Goal: Task Accomplishment & Management: Complete application form

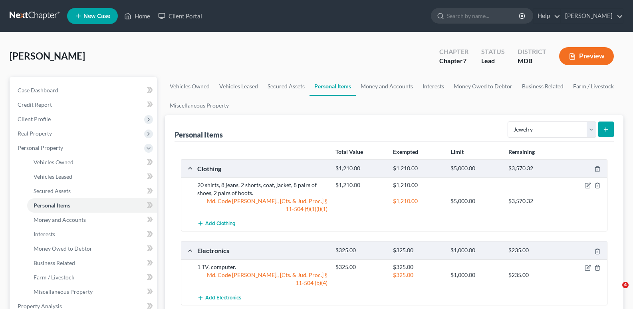
select select "jewelry"
click at [427, 84] on link "Interests" at bounding box center [433, 86] width 31 height 19
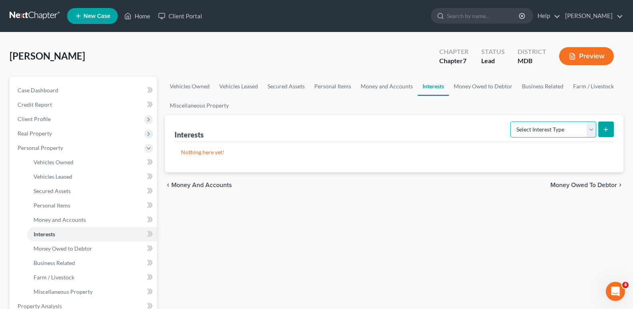
click at [593, 128] on select "Select Interest Type 401K Annuity Bond Education IRA Government Bond Government…" at bounding box center [554, 129] width 86 height 16
select select "401k"
click at [511, 121] on select "Select Interest Type 401K Annuity Bond Education IRA Government Bond Government…" at bounding box center [554, 129] width 86 height 16
click at [607, 126] on icon "submit" at bounding box center [606, 129] width 6 height 6
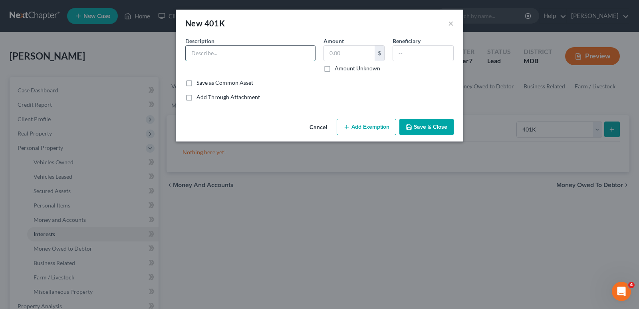
drag, startPoint x: 232, startPoint y: 49, endPoint x: 231, endPoint y: 55, distance: 5.6
click at [231, 51] on input "text" at bounding box center [250, 53] width 129 height 15
type input "Fidelity 401(k) Plan"
click at [337, 51] on input "text" at bounding box center [349, 53] width 51 height 15
type input "37,189.73"
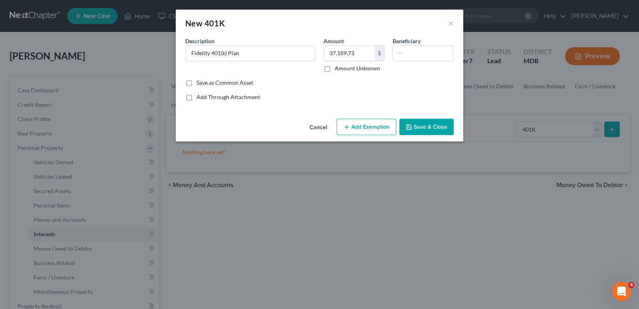
click at [374, 123] on button "Add Exemption" at bounding box center [367, 127] width 60 height 17
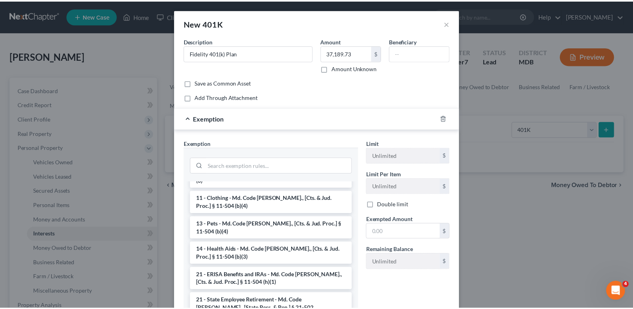
scroll to position [552, 0]
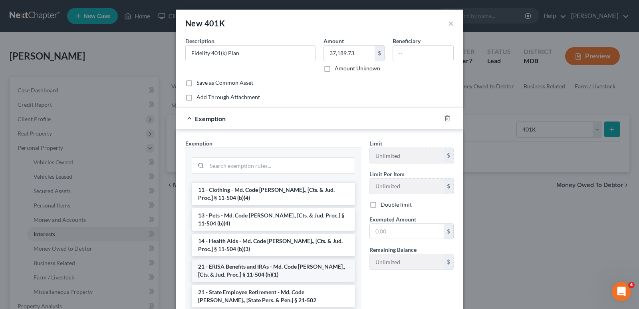
click at [297, 259] on li "21 - ERISA Benefits and IRAs - Md. Code [PERSON_NAME]., [Cts. & Jud. Proc.] § 1…" at bounding box center [273, 270] width 163 height 22
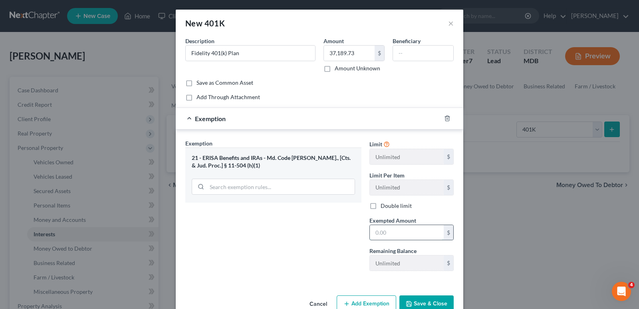
click at [377, 231] on input "text" at bounding box center [407, 232] width 74 height 15
type input "37,189.73"
click at [433, 300] on button "Save & Close" at bounding box center [427, 303] width 54 height 17
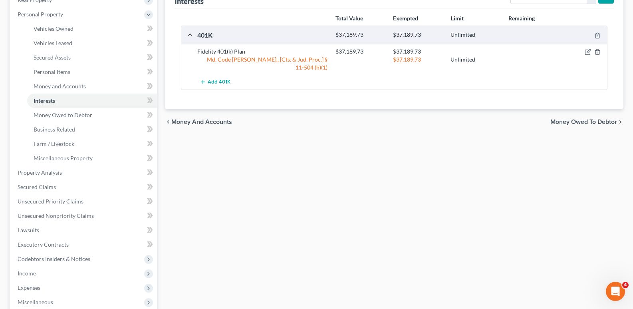
scroll to position [150, 0]
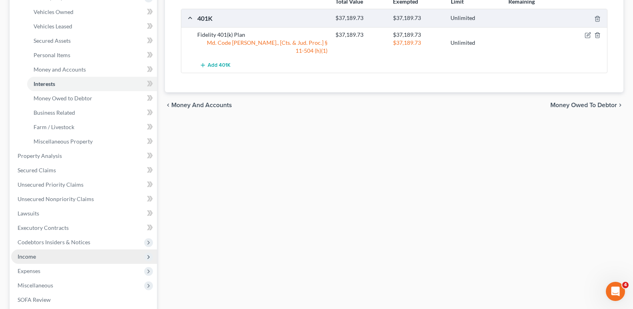
click at [22, 257] on span "Income" at bounding box center [27, 256] width 18 height 7
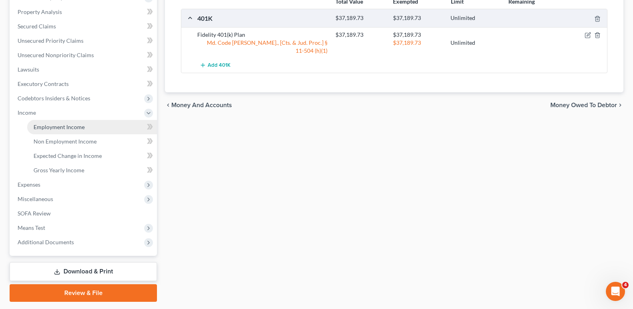
click at [72, 124] on span "Employment Income" at bounding box center [59, 126] width 51 height 7
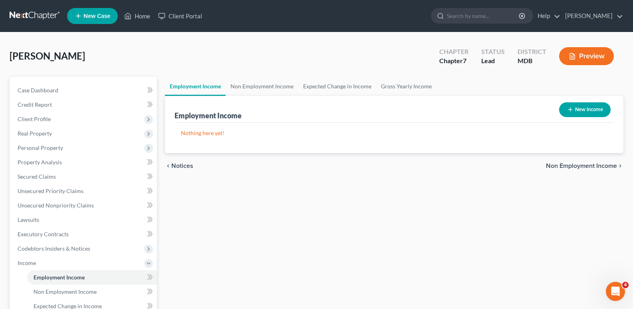
drag, startPoint x: 592, startPoint y: 112, endPoint x: 584, endPoint y: 113, distance: 8.1
click at [584, 113] on button "New Income" at bounding box center [585, 109] width 52 height 15
select select "0"
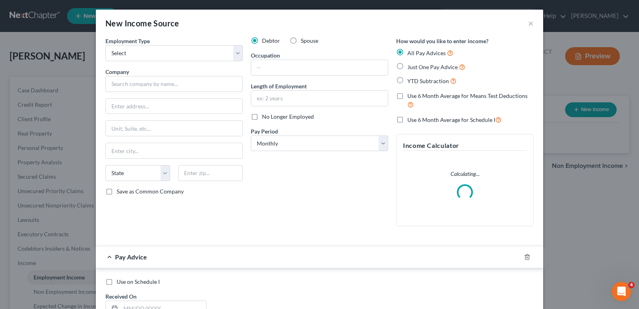
click at [408, 67] on label "Just One Pay Advice" at bounding box center [437, 66] width 58 height 9
click at [411, 67] on input "Just One Pay Advice" at bounding box center [413, 64] width 5 height 5
radio input "true"
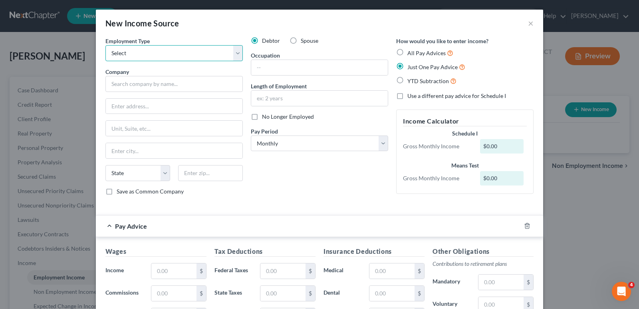
click at [234, 53] on select "Select Full or [DEMOGRAPHIC_DATA] Employment Self Employment" at bounding box center [173, 53] width 137 height 16
select select "0"
click at [105, 45] on select "Select Full or [DEMOGRAPHIC_DATA] Employment Self Employment" at bounding box center [173, 53] width 137 height 16
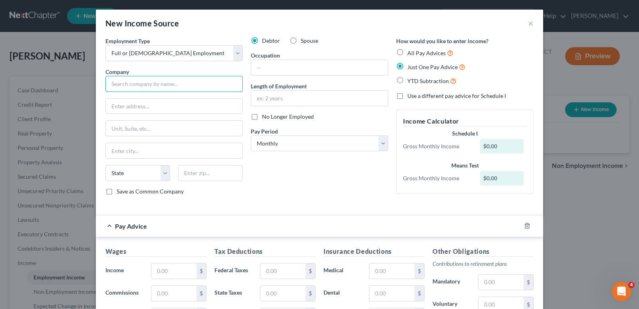
click at [185, 86] on input "text" at bounding box center [173, 84] width 137 height 16
drag, startPoint x: 300, startPoint y: 86, endPoint x: 297, endPoint y: 99, distance: 13.6
click at [299, 90] on div "Length of Employment" at bounding box center [319, 94] width 137 height 24
type input "Mondelez International"
click at [297, 99] on input "text" at bounding box center [319, 98] width 137 height 15
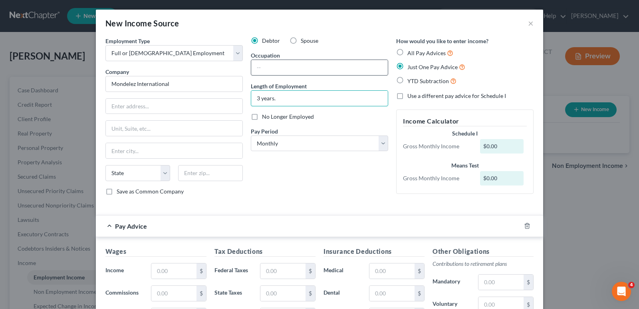
type input "3 years."
drag, startPoint x: 276, startPoint y: 68, endPoint x: 257, endPoint y: 78, distance: 21.6
click at [265, 76] on div "Debtor Spouse Occupation Length of Employment 3 years. No Longer Employed Pay P…" at bounding box center [319, 119] width 145 height 165
type input "Sales Representative"
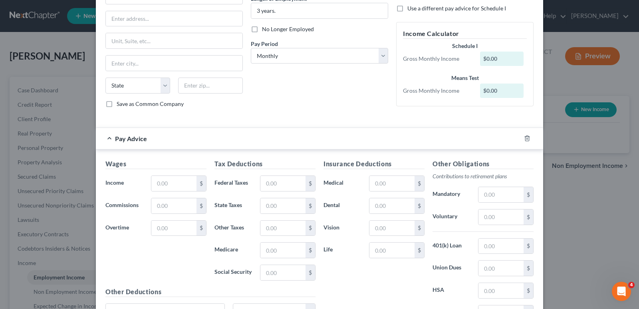
scroll to position [128, 0]
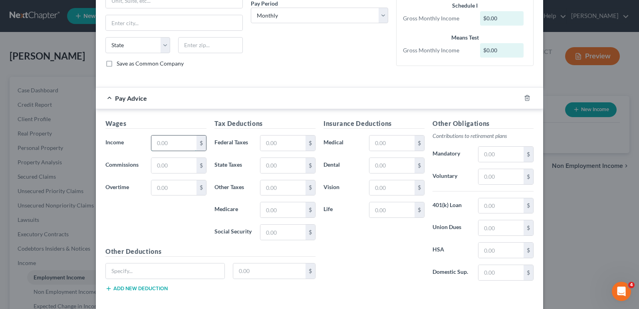
click at [186, 149] on input "text" at bounding box center [173, 142] width 45 height 15
type input "5,116.11"
drag, startPoint x: 264, startPoint y: 141, endPoint x: 289, endPoint y: 147, distance: 25.7
click at [264, 141] on input "text" at bounding box center [283, 142] width 45 height 15
type input "445.42"
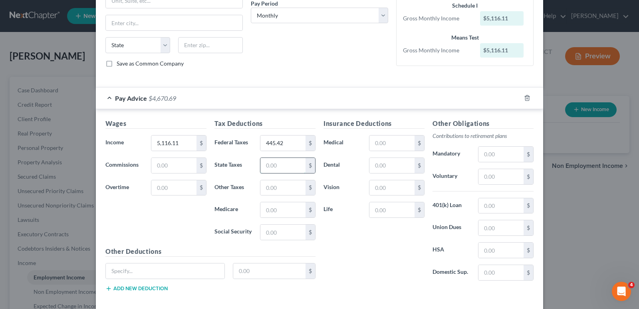
click at [298, 167] on input "text" at bounding box center [283, 165] width 45 height 15
type input "198.54"
click at [287, 189] on input "text" at bounding box center [283, 187] width 45 height 15
type input "133.22"
click at [284, 211] on input "text" at bounding box center [283, 209] width 45 height 15
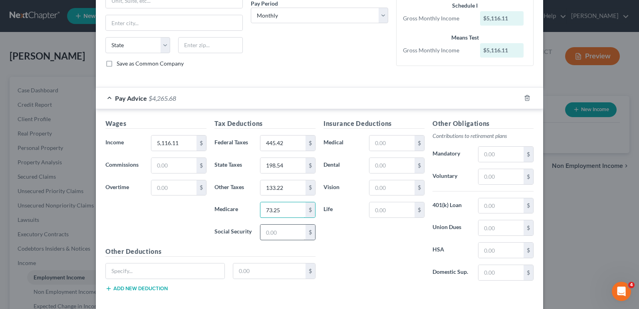
type input "73.25"
click at [283, 239] on input "text" at bounding box center [283, 232] width 45 height 15
type input "313.20"
click at [401, 141] on input "text" at bounding box center [392, 142] width 45 height 15
type input "46.80"
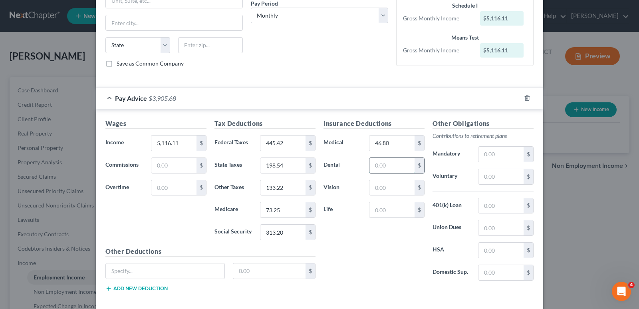
click at [392, 172] on input "text" at bounding box center [392, 165] width 45 height 15
type input "23.10"
click at [402, 182] on input "text" at bounding box center [392, 187] width 45 height 15
click at [349, 261] on div "Insurance Deductions Medical 46.80 $ Dental 23.10 $ Vision $ Life $" at bounding box center [374, 203] width 109 height 168
click at [481, 175] on input "text" at bounding box center [501, 176] width 45 height 15
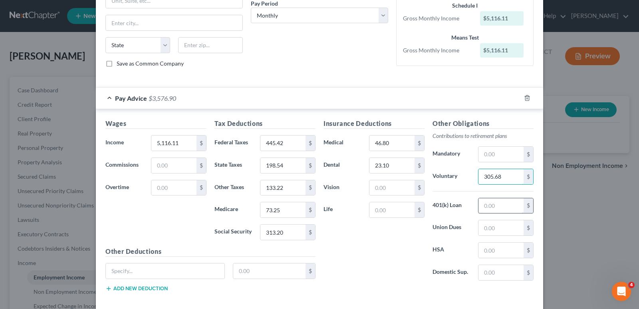
type input "305.68"
click at [501, 212] on input "text" at bounding box center [501, 205] width 45 height 15
type input "60.49"
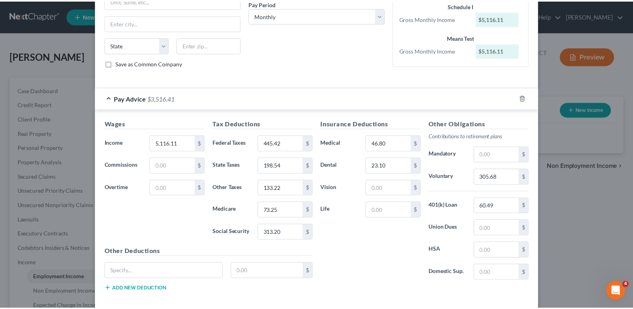
scroll to position [167, 0]
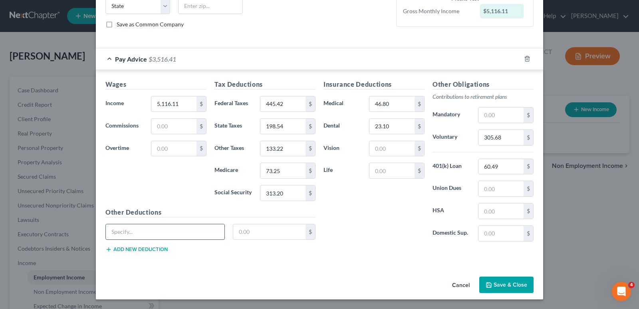
click at [167, 230] on input "text" at bounding box center [165, 231] width 119 height 15
type input "Car usage."
click at [239, 235] on input "text" at bounding box center [269, 231] width 73 height 15
type input "158.23"
click at [498, 283] on button "Save & Close" at bounding box center [506, 284] width 54 height 17
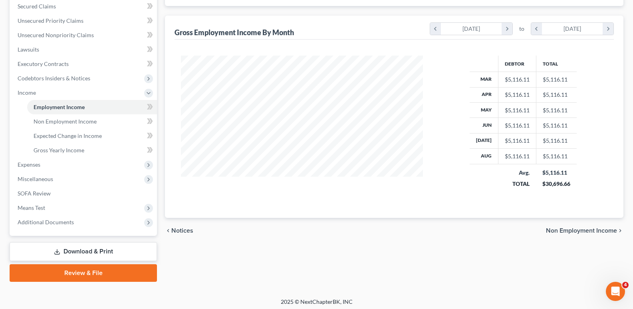
scroll to position [173, 0]
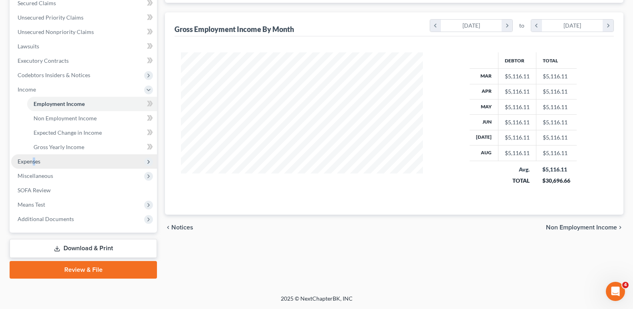
click at [34, 162] on span "Expenses" at bounding box center [29, 161] width 23 height 7
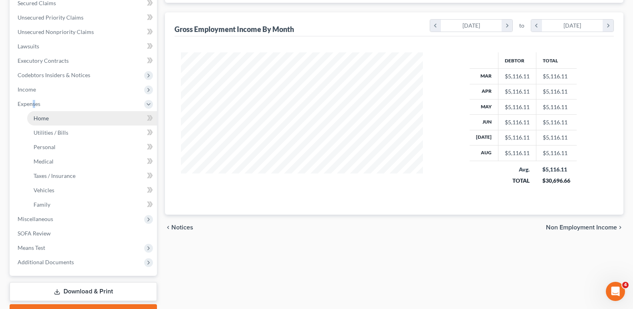
click at [43, 116] on span "Home" at bounding box center [41, 118] width 15 height 7
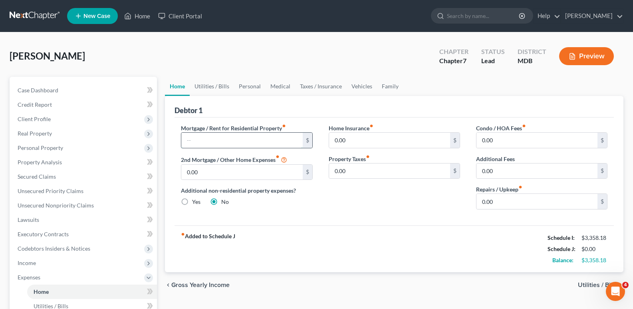
click at [226, 137] on input "text" at bounding box center [241, 140] width 121 height 15
type input "1,360.00"
click at [217, 85] on link "Utilities / Bills" at bounding box center [212, 86] width 44 height 19
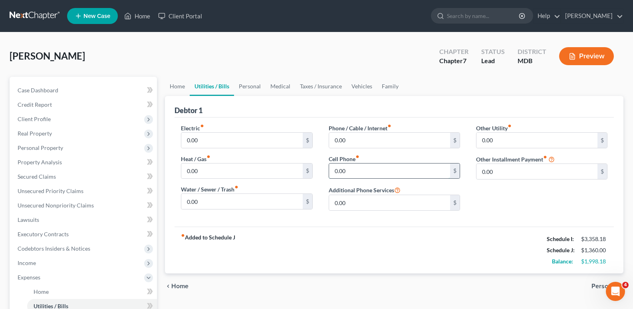
click at [336, 172] on input "0.00" at bounding box center [389, 170] width 121 height 15
type input "65.00"
click at [394, 249] on div "fiber_manual_record Added to Schedule J Schedule I: $3,358.18 Schedule J: $1,42…" at bounding box center [395, 250] width 440 height 47
click at [247, 86] on link "Personal" at bounding box center [250, 86] width 32 height 19
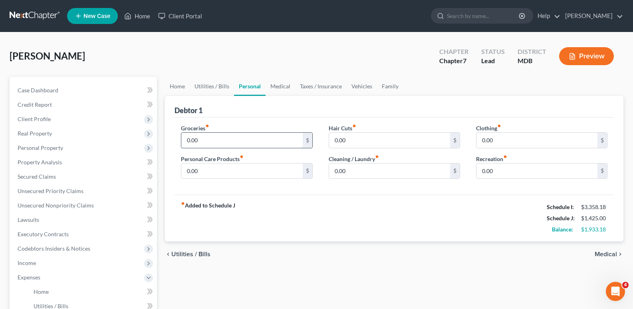
click at [185, 140] on input "0.00" at bounding box center [241, 140] width 121 height 15
type input "450.00"
click at [309, 219] on div "fiber_manual_record Added to Schedule J Schedule I: $3,358.18 Schedule J: $1,87…" at bounding box center [395, 218] width 440 height 47
click at [481, 140] on input "0.00" at bounding box center [537, 140] width 121 height 15
type input "80.00"
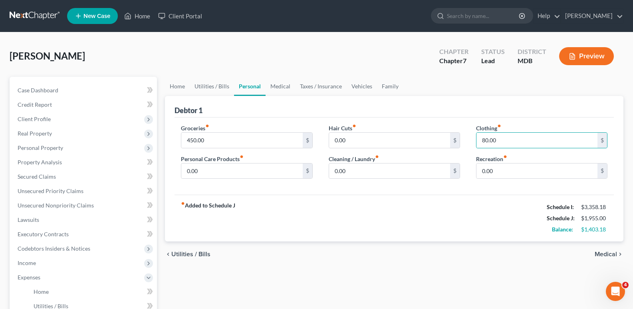
click at [432, 219] on div "fiber_manual_record Added to Schedule J Schedule I: $3,358.18 Schedule J: $1,95…" at bounding box center [395, 218] width 440 height 47
click at [333, 171] on input "0.00" at bounding box center [389, 170] width 121 height 15
type input "30.00"
click at [364, 85] on link "Vehicles" at bounding box center [362, 86] width 30 height 19
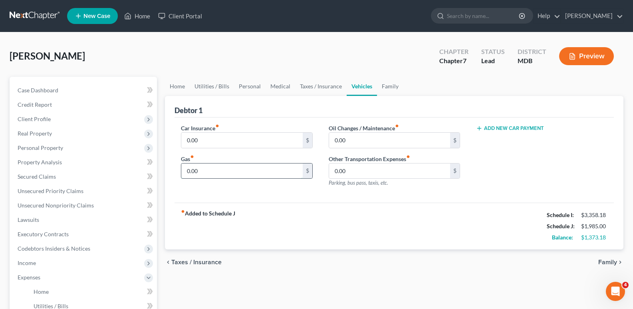
click at [185, 173] on input "0.00" at bounding box center [241, 170] width 121 height 15
type input "140.00"
click at [248, 86] on link "Personal" at bounding box center [250, 86] width 32 height 19
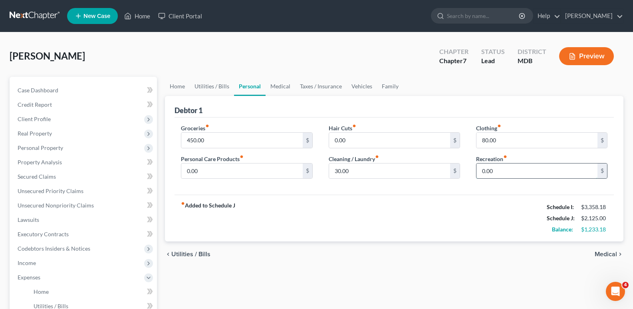
click at [482, 171] on input "0.00" at bounding box center [537, 170] width 121 height 15
type input "200.00"
click at [390, 225] on div "fiber_manual_record Added to Schedule J Schedule I: $3,358.18 Schedule J: $2,32…" at bounding box center [395, 218] width 440 height 47
click at [306, 86] on link "Taxes / Insurance" at bounding box center [321, 86] width 52 height 19
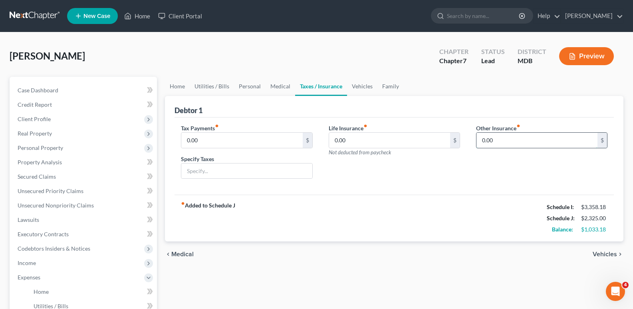
click at [480, 139] on input "0.00" at bounding box center [537, 140] width 121 height 15
type input "10.00"
click at [536, 159] on input "text" at bounding box center [542, 162] width 131 height 15
type input "Renters insurance."
click at [247, 88] on link "Personal" at bounding box center [250, 86] width 32 height 19
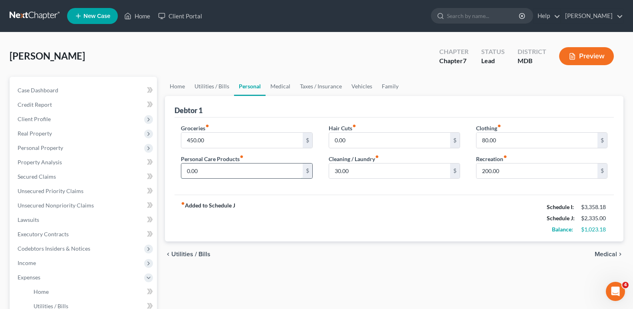
click at [186, 171] on input "0.00" at bounding box center [241, 170] width 121 height 15
type input "75.00"
click at [265, 190] on div "Groceries fiber_manual_record 450.00 $ Personal Care Products fiber_manual_reco…" at bounding box center [395, 156] width 440 height 78
click at [334, 140] on input "0.00" at bounding box center [389, 140] width 121 height 15
type input "40.00"
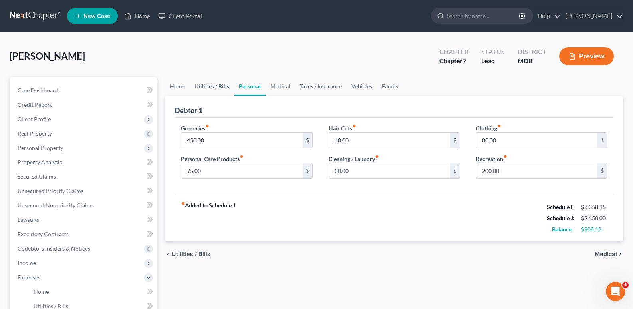
click at [203, 84] on link "Utilities / Bills" at bounding box center [212, 86] width 44 height 19
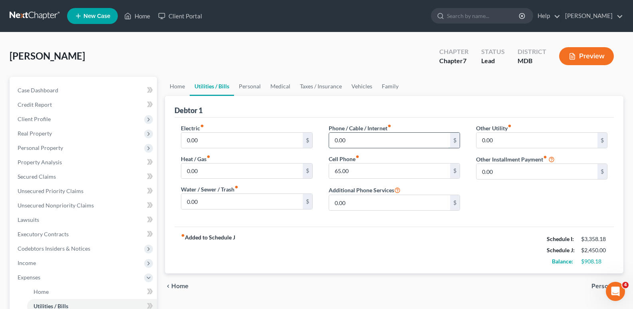
click at [333, 142] on input "0.00" at bounding box center [389, 140] width 121 height 15
type input "78.00"
click at [352, 239] on div "fiber_manual_record Added to Schedule J Schedule I: $3,358.18 Schedule J: $2,52…" at bounding box center [395, 250] width 440 height 47
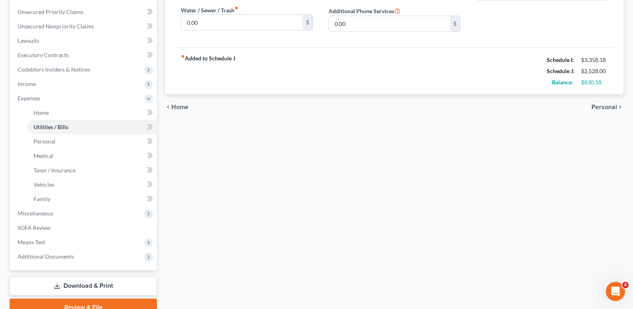
scroll to position [217, 0]
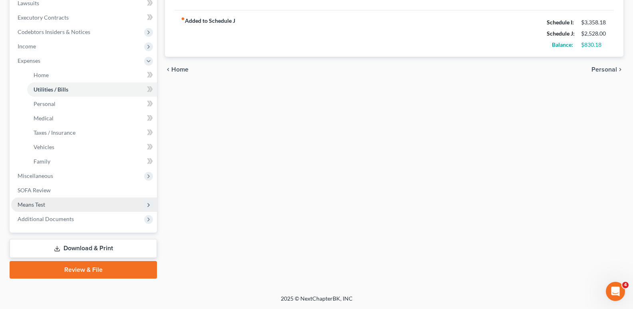
click at [32, 203] on span "Means Test" at bounding box center [32, 204] width 28 height 7
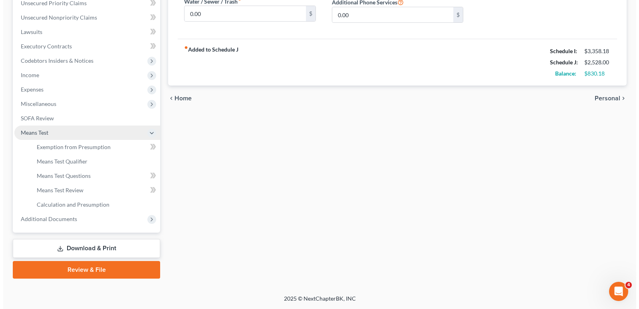
scroll to position [188, 0]
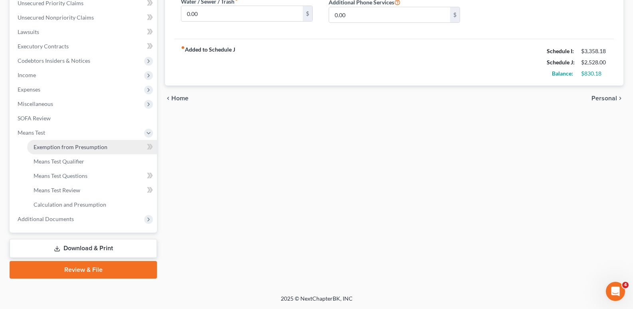
click at [56, 149] on span "Exemption from Presumption" at bounding box center [71, 146] width 74 height 7
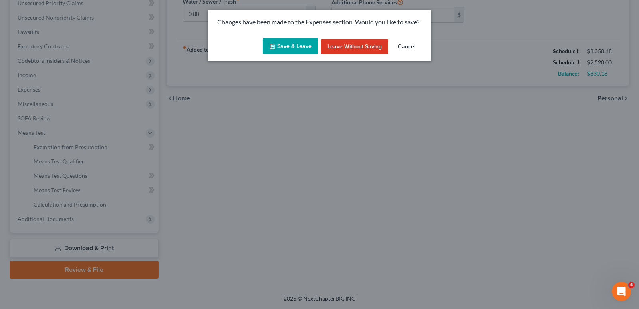
click at [294, 41] on button "Save & Leave" at bounding box center [290, 46] width 55 height 17
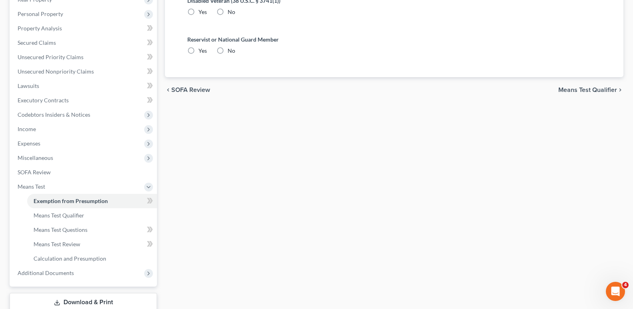
scroll to position [188, 0]
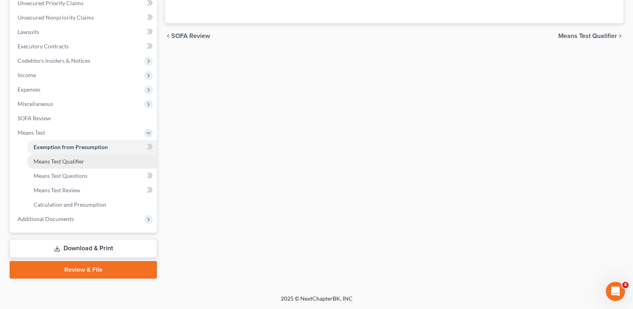
click at [64, 163] on span "Means Test Qualifier" at bounding box center [59, 161] width 51 height 7
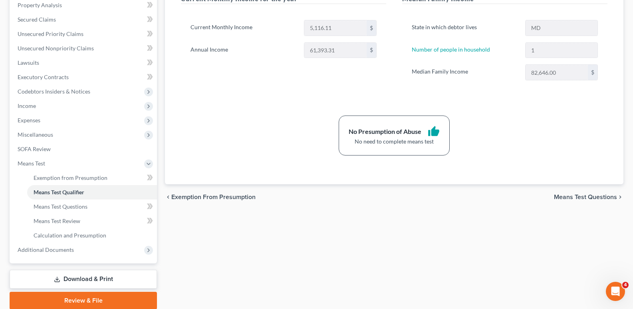
scroll to position [163, 0]
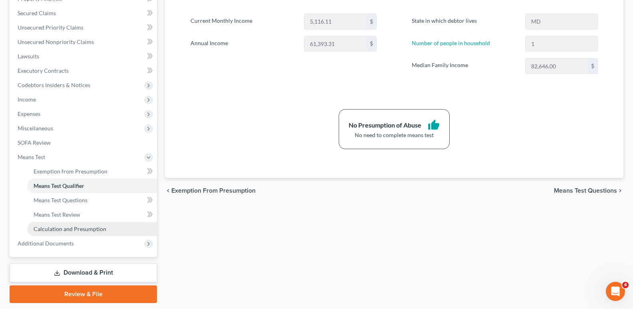
click at [73, 228] on span "Calculation and Presumption" at bounding box center [70, 228] width 73 height 7
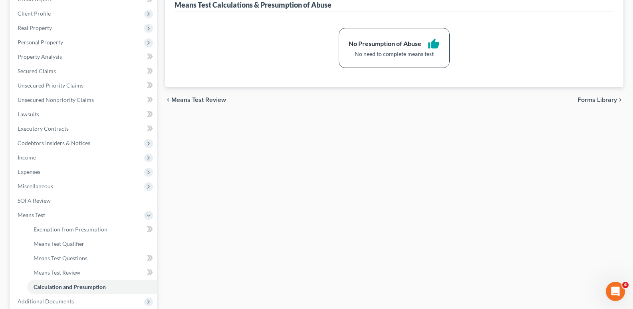
scroll to position [188, 0]
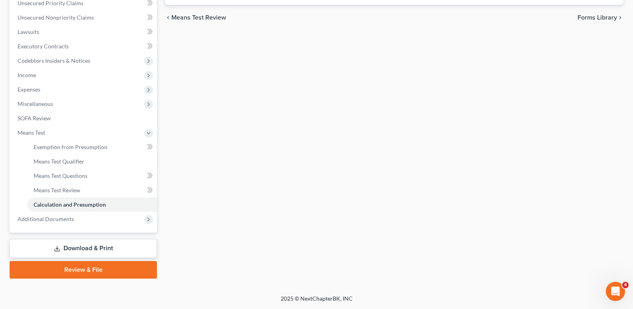
drag, startPoint x: 636, startPoint y: 94, endPoint x: 13, endPoint y: 2, distance: 629.8
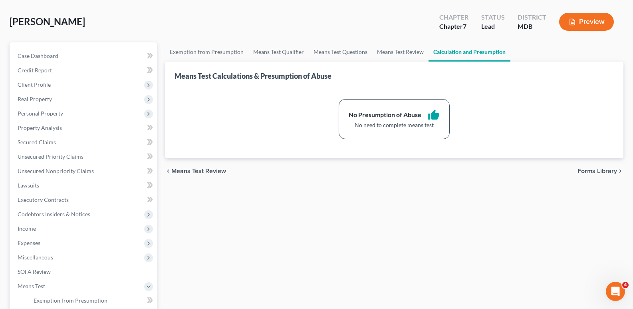
scroll to position [0, 0]
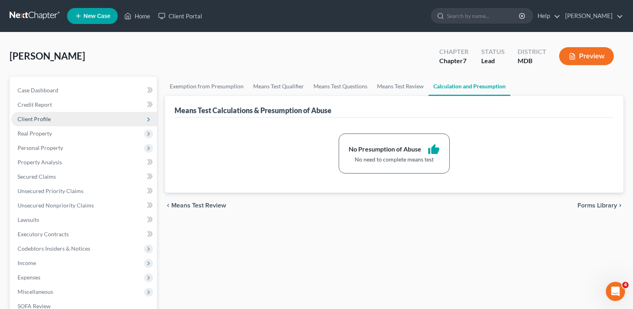
click at [40, 118] on span "Client Profile" at bounding box center [34, 118] width 33 height 7
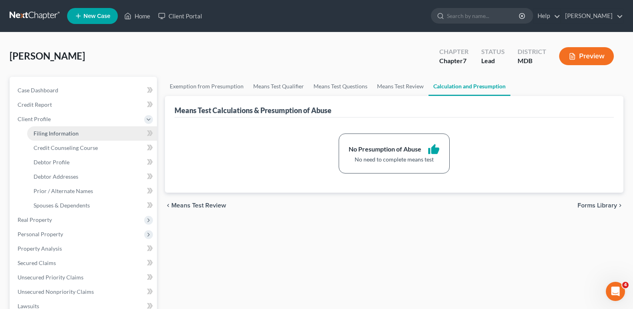
click at [54, 129] on link "Filing Information" at bounding box center [92, 133] width 130 height 14
select select "1"
select select "0"
select select "38"
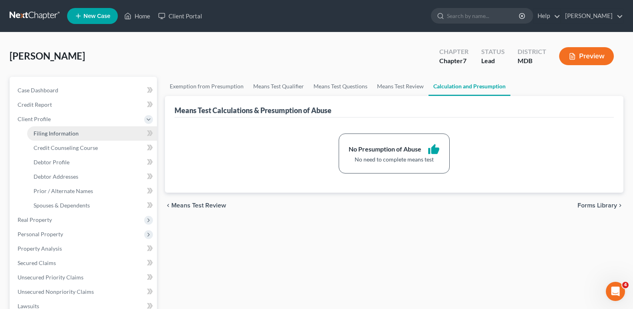
select select "0"
select select "21"
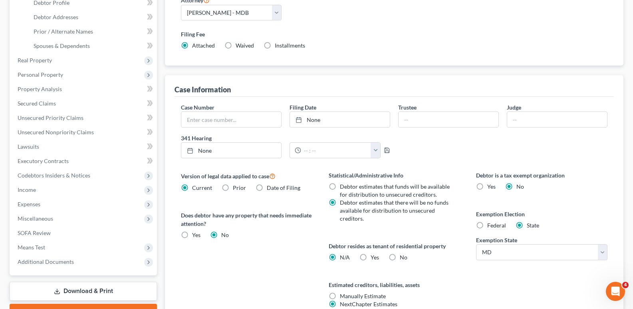
scroll to position [160, 0]
click at [95, 285] on link "Download & Print" at bounding box center [83, 290] width 147 height 19
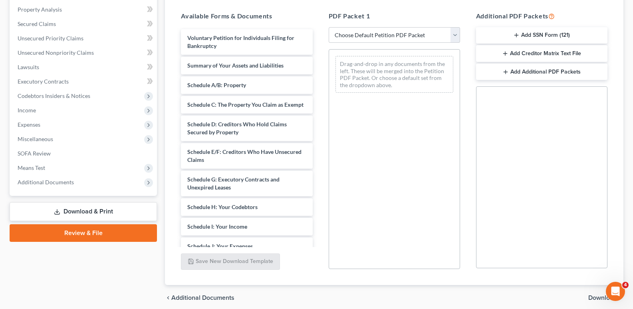
scroll to position [155, 0]
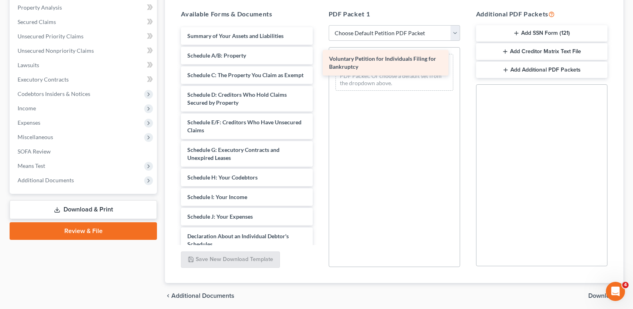
drag, startPoint x: 212, startPoint y: 41, endPoint x: 354, endPoint y: 64, distance: 143.7
click at [319, 64] on div "Voluntary Petition for Individuals Filing for Bankruptcy Voluntary Petition for…" at bounding box center [247, 224] width 144 height 395
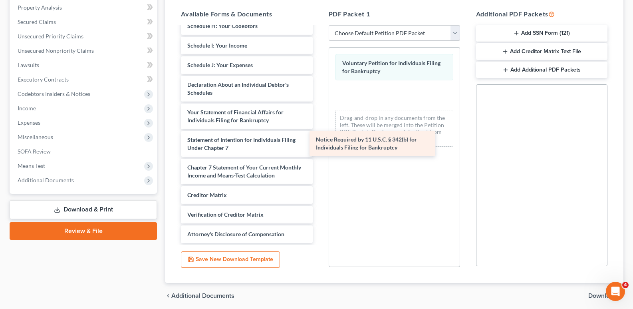
scroll to position [159, 0]
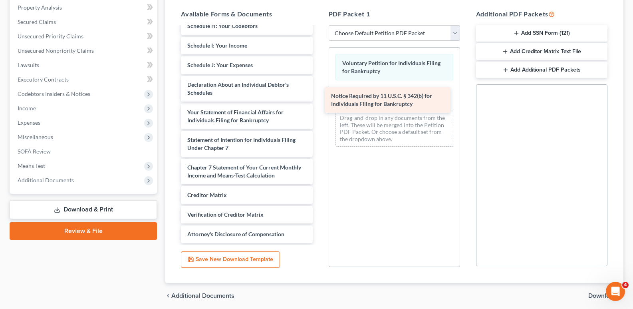
drag, startPoint x: 249, startPoint y: 223, endPoint x: 393, endPoint y: 98, distance: 190.9
click at [319, 98] on div "Notice Required by 11 U.S.C. § 342(b) for Individuals Filing for Bankruptcy Sum…" at bounding box center [247, 59] width 144 height 367
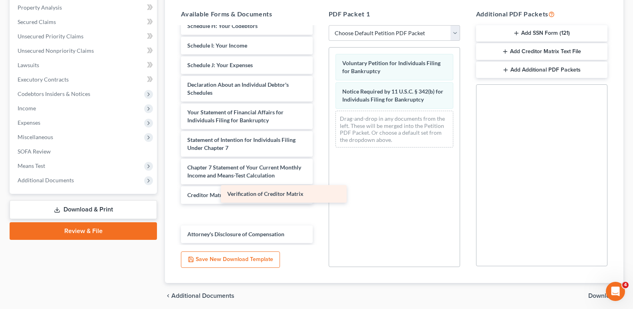
scroll to position [140, 0]
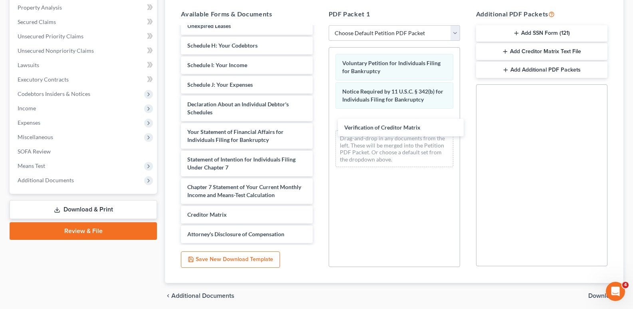
drag, startPoint x: 235, startPoint y: 219, endPoint x: 348, endPoint y: 141, distance: 137.1
click at [319, 124] on div "Verification of Creditor Matrix Summary of Your Assets and Liabilities Schedule…" at bounding box center [247, 69] width 144 height 348
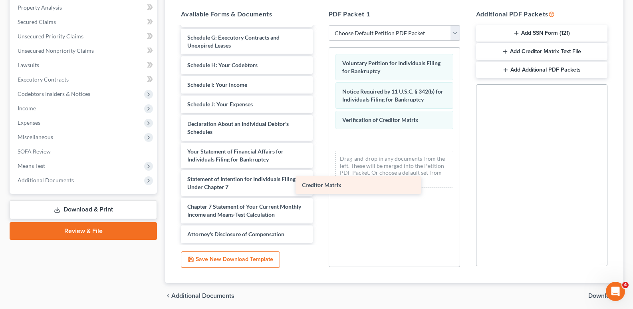
scroll to position [120, 0]
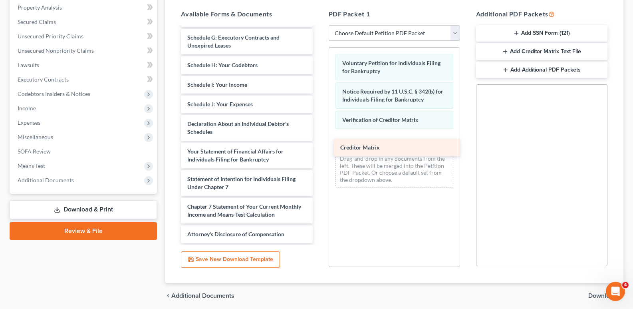
drag, startPoint x: 224, startPoint y: 214, endPoint x: 377, endPoint y: 147, distance: 167.1
click at [319, 147] on div "Creditor Matrix Summary of Your Assets and Liabilities Schedule A/B: Property S…" at bounding box center [247, 79] width 144 height 328
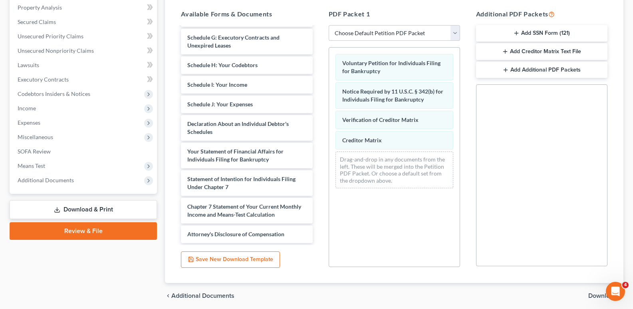
scroll to position [185, 0]
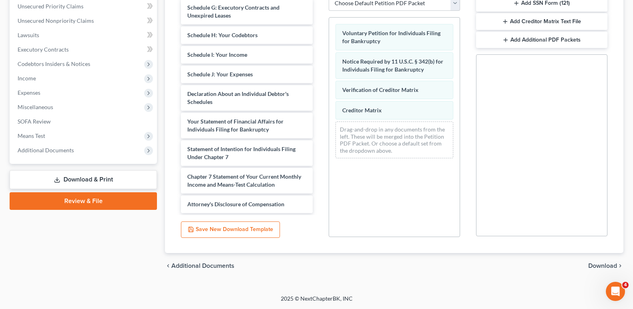
click at [599, 264] on span "Download" at bounding box center [603, 266] width 29 height 6
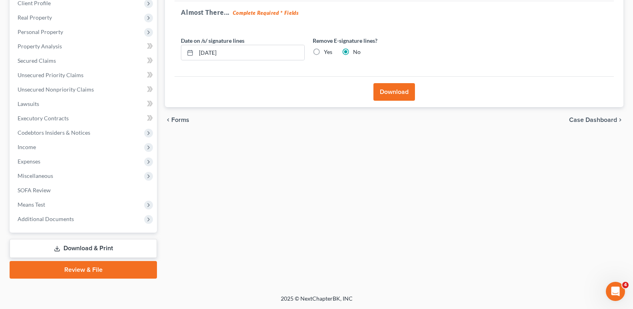
scroll to position [116, 0]
drag, startPoint x: 211, startPoint y: 50, endPoint x: 255, endPoint y: 54, distance: 43.8
click at [216, 50] on input "[DATE]" at bounding box center [250, 52] width 108 height 15
type input "[DATE]"
click at [403, 89] on button "Download" at bounding box center [395, 92] width 42 height 18
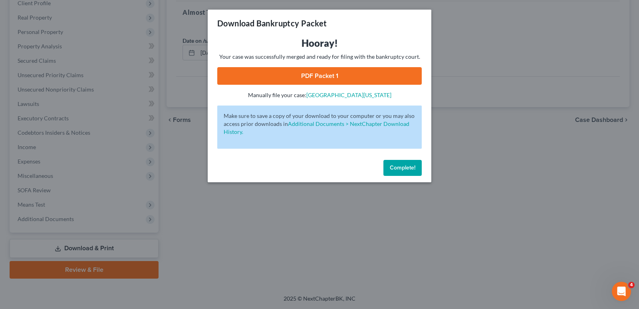
click at [284, 74] on link "PDF Packet 1" at bounding box center [319, 76] width 205 height 18
click at [394, 170] on span "Complete!" at bounding box center [403, 167] width 26 height 7
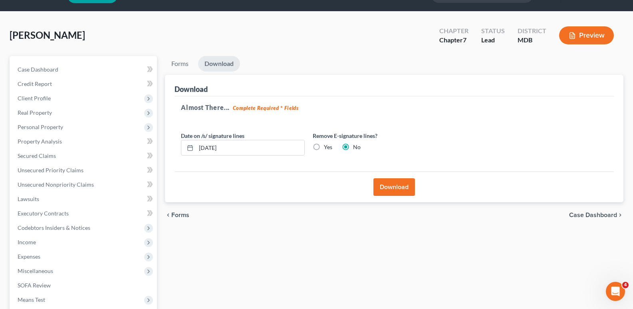
scroll to position [0, 0]
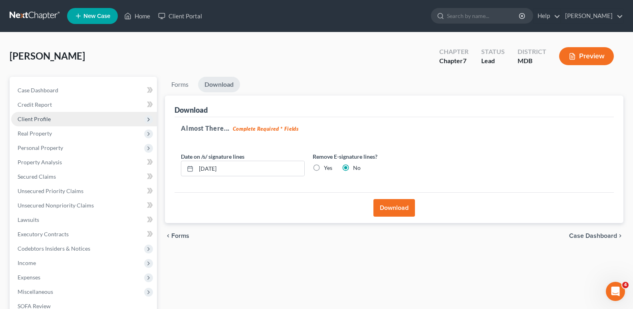
click at [44, 114] on span "Client Profile" at bounding box center [84, 119] width 146 height 14
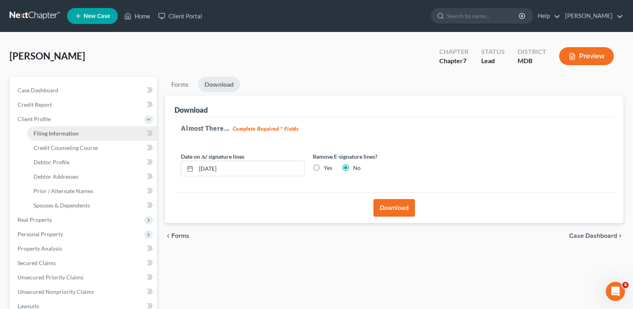
click at [60, 133] on span "Filing Information" at bounding box center [56, 133] width 45 height 7
select select "1"
select select "0"
select select "38"
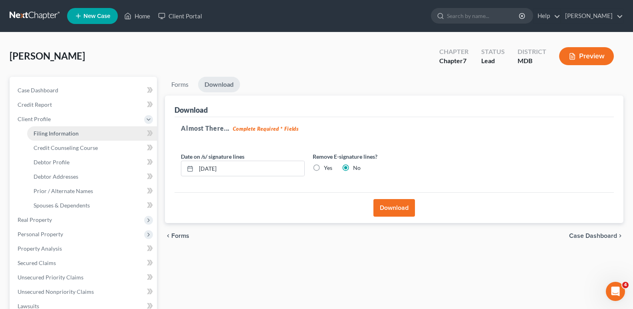
select select "0"
select select "21"
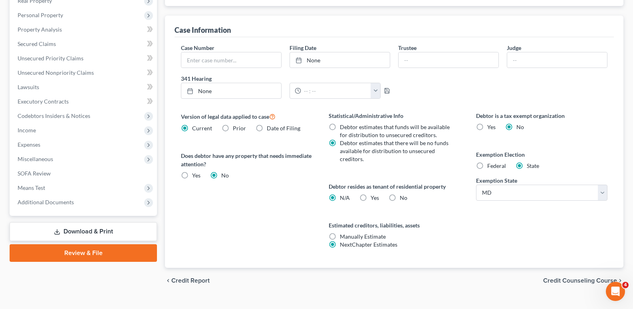
scroll to position [234, 0]
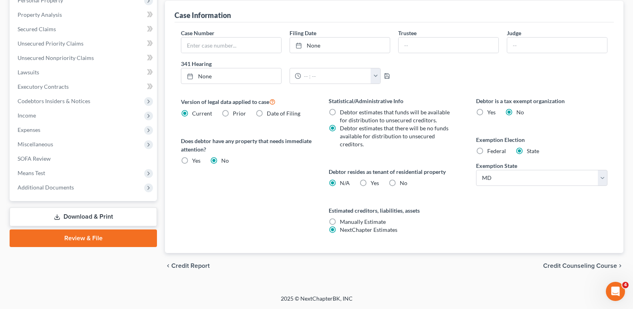
click at [77, 218] on link "Download & Print" at bounding box center [83, 216] width 147 height 19
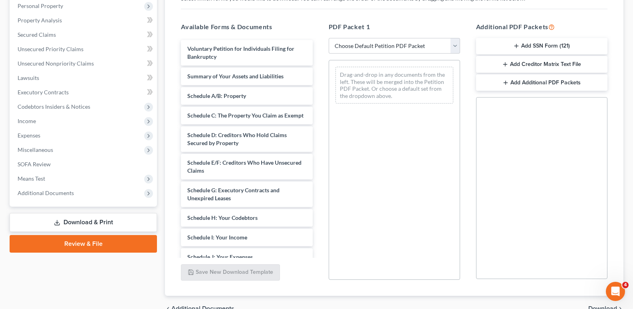
scroll to position [157, 0]
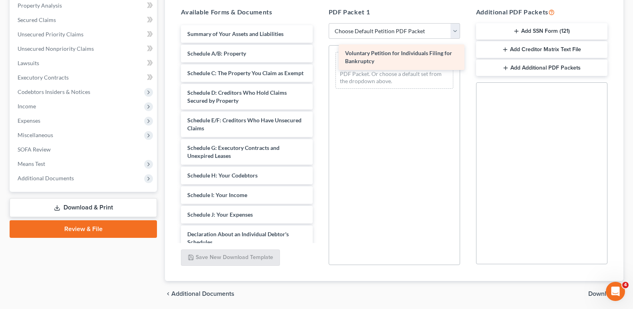
drag, startPoint x: 241, startPoint y: 34, endPoint x: 399, endPoint y: 53, distance: 159.0
click at [319, 53] on div "Voluntary Petition for Individuals Filing for Bankruptcy Voluntary Petition for…" at bounding box center [247, 222] width 144 height 395
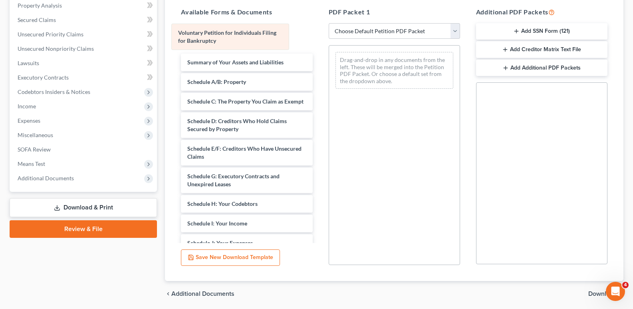
drag, startPoint x: 369, startPoint y: 62, endPoint x: 205, endPoint y: 33, distance: 166.7
click at [329, 46] on div "Voluntary Petition for Individuals Filing for Bankruptcy Voluntary Petition for…" at bounding box center [394, 71] width 131 height 50
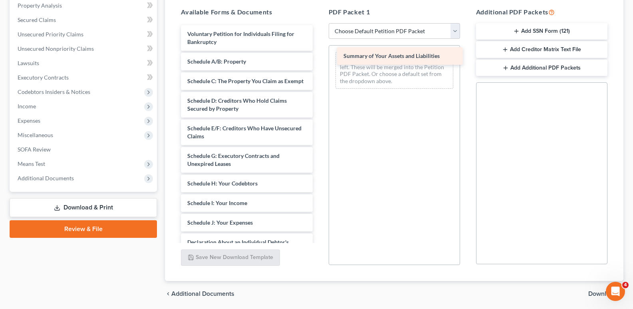
drag, startPoint x: 210, startPoint y: 67, endPoint x: 349, endPoint y: 61, distance: 139.6
click at [319, 61] on div "Summary of Your Assets and Liabilities Voluntary Petition for Individuals Filin…" at bounding box center [247, 226] width 144 height 403
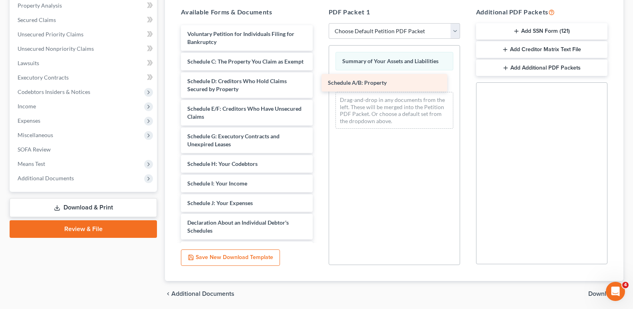
drag, startPoint x: 237, startPoint y: 65, endPoint x: 378, endPoint y: 86, distance: 143.0
click at [319, 86] on div "Schedule A/B: Property Voluntary Petition for Individuals Filing for Bankruptcy…" at bounding box center [247, 216] width 144 height 383
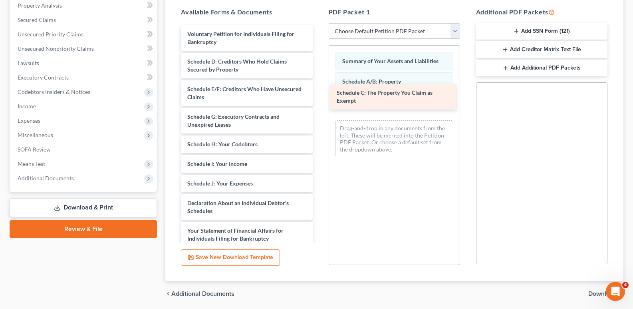
drag, startPoint x: 236, startPoint y: 66, endPoint x: 386, endPoint y: 97, distance: 152.7
click at [319, 97] on div "Schedule C: The Property You Claim as Exempt Voluntary Petition for Individuals…" at bounding box center [247, 207] width 144 height 364
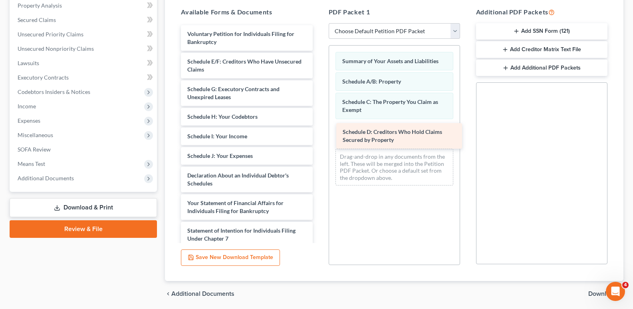
drag, startPoint x: 252, startPoint y: 60, endPoint x: 407, endPoint y: 123, distance: 167.8
click at [319, 123] on div "Schedule D: Creditors Who Hold Claims Secured by Property Voluntary Petition fo…" at bounding box center [247, 193] width 144 height 336
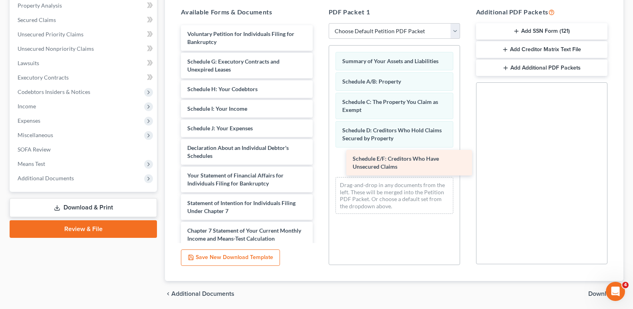
drag, startPoint x: 221, startPoint y: 66, endPoint x: 379, endPoint y: 166, distance: 187.3
click at [319, 168] on div "Schedule E/F: Creditors Who Have Unsecured Claims Voluntary Petition for Indivi…" at bounding box center [247, 179] width 144 height 308
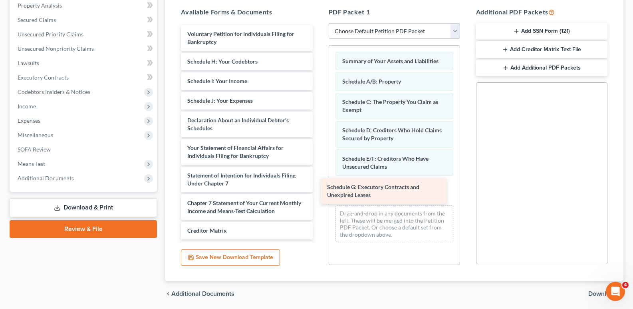
drag, startPoint x: 263, startPoint y: 67, endPoint x: 403, endPoint y: 192, distance: 187.9
click at [319, 192] on div "Schedule G: Executory Contracts and Unexpired Leases Voluntary Petition for Ind…" at bounding box center [247, 165] width 144 height 281
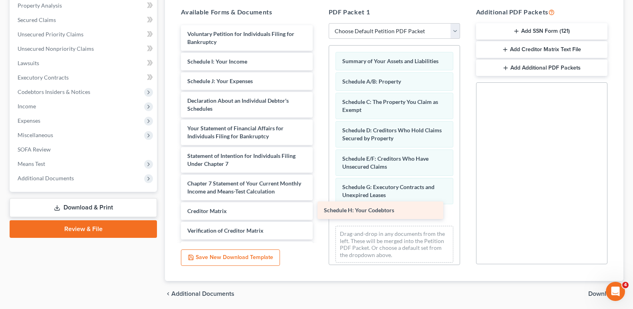
drag, startPoint x: 259, startPoint y: 64, endPoint x: 396, endPoint y: 213, distance: 201.9
click at [319, 213] on div "Schedule H: Your Codebtors Voluntary Petition for Individuals Filing for Bankru…" at bounding box center [247, 155] width 144 height 261
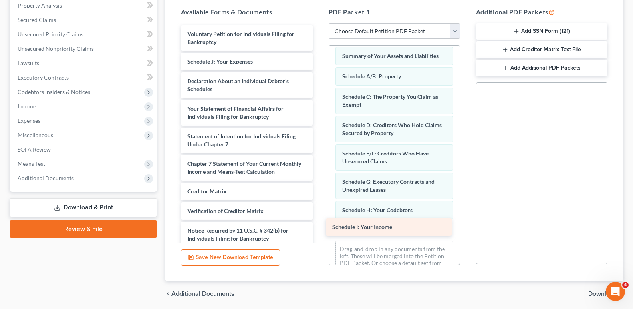
drag, startPoint x: 253, startPoint y: 61, endPoint x: 398, endPoint y: 226, distance: 220.0
click at [319, 226] on div "Schedule I: Your Income Voluntary Petition for Individuals Filing for Bankruptc…" at bounding box center [247, 146] width 144 height 242
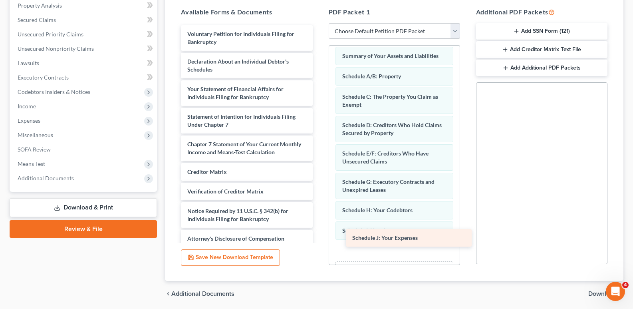
drag, startPoint x: 242, startPoint y: 61, endPoint x: 408, endPoint y: 233, distance: 239.3
click at [319, 237] on div "Schedule J: Your Expenses Voluntary Petition for Individuals Filing for Bankrup…" at bounding box center [247, 136] width 144 height 222
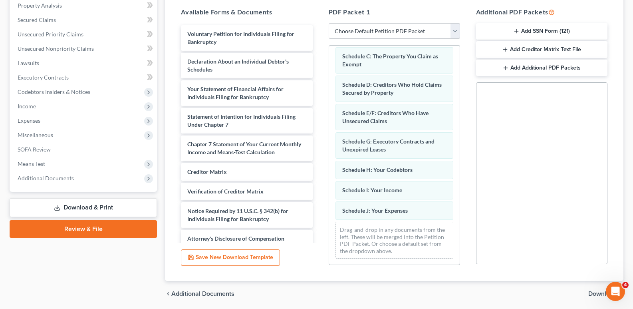
scroll to position [46, 0]
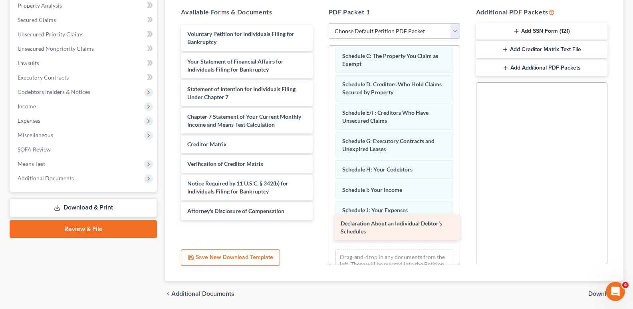
drag, startPoint x: 258, startPoint y: 61, endPoint x: 412, endPoint y: 223, distance: 223.0
click at [319, 220] on div "Declaration About an Individual Debtor's Schedules Voluntary Petition for Indiv…" at bounding box center [247, 122] width 144 height 195
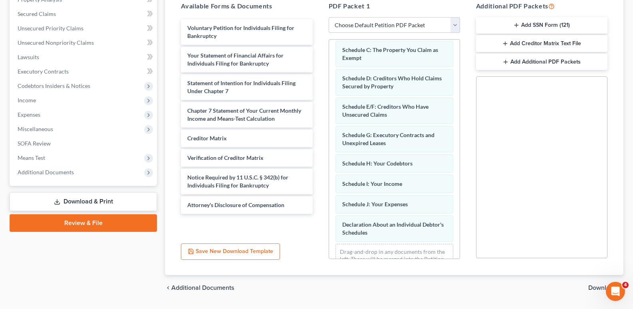
scroll to position [185, 0]
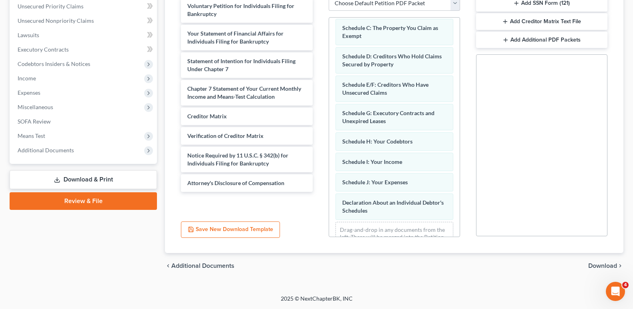
click at [601, 261] on div "chevron_left Additional Documents Download chevron_right" at bounding box center [394, 266] width 459 height 26
click at [599, 265] on span "Download" at bounding box center [603, 266] width 29 height 6
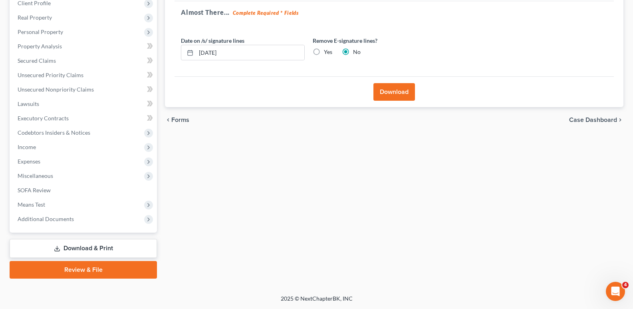
scroll to position [116, 0]
click at [213, 53] on input "[DATE]" at bounding box center [250, 52] width 108 height 15
type input "[DATE]"
click at [395, 97] on button "Download" at bounding box center [395, 92] width 42 height 18
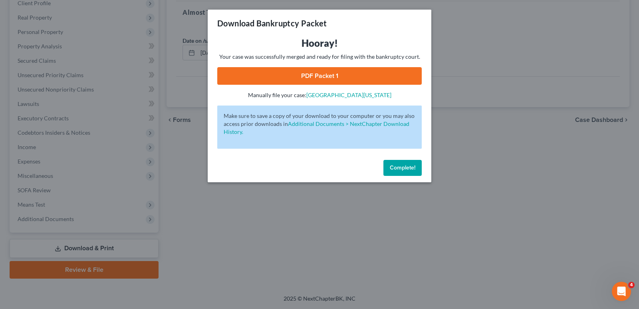
click at [304, 73] on link "PDF Packet 1" at bounding box center [319, 76] width 205 height 18
click at [388, 167] on button "Complete!" at bounding box center [403, 168] width 38 height 16
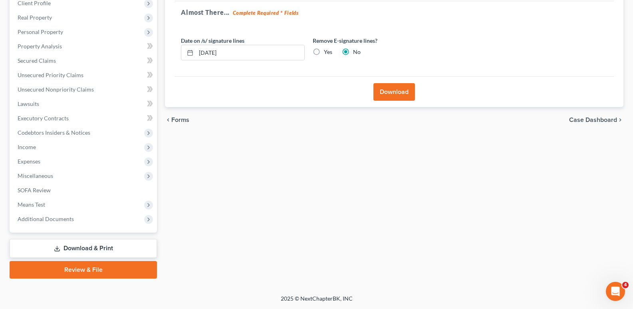
scroll to position [0, 0]
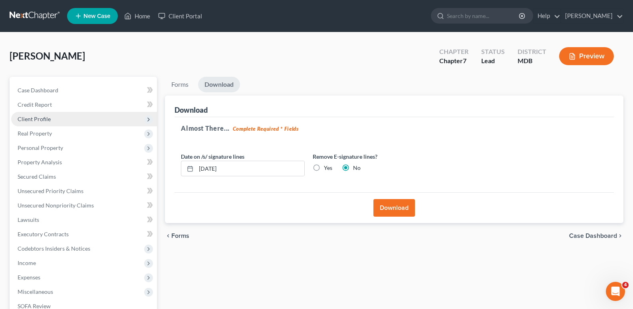
click at [42, 119] on span "Client Profile" at bounding box center [34, 118] width 33 height 7
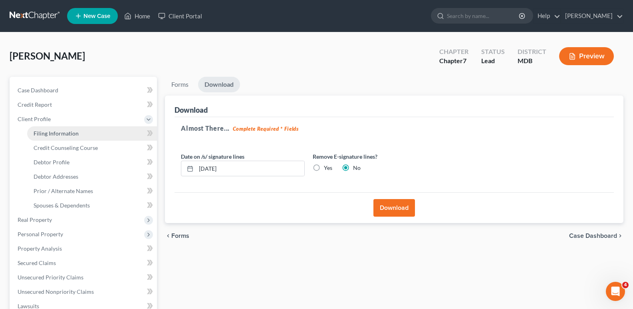
click at [49, 132] on span "Filing Information" at bounding box center [56, 133] width 45 height 7
select select "1"
select select "0"
select select "38"
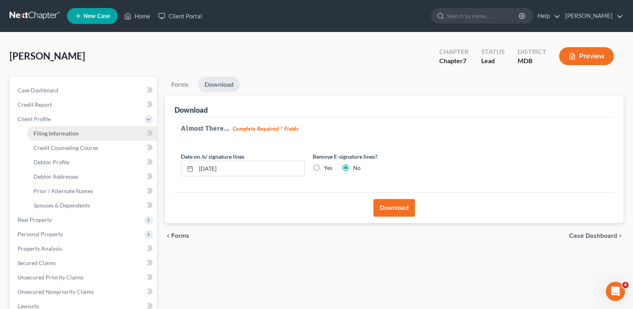
select select "0"
select select "21"
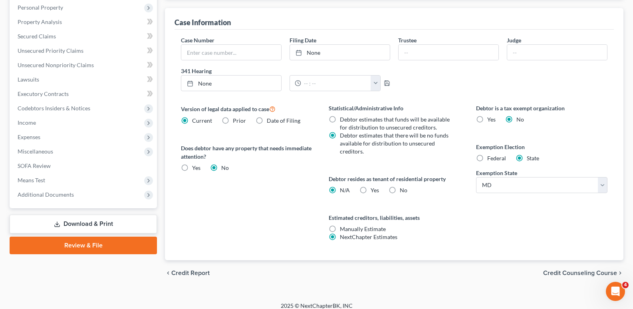
scroll to position [234, 0]
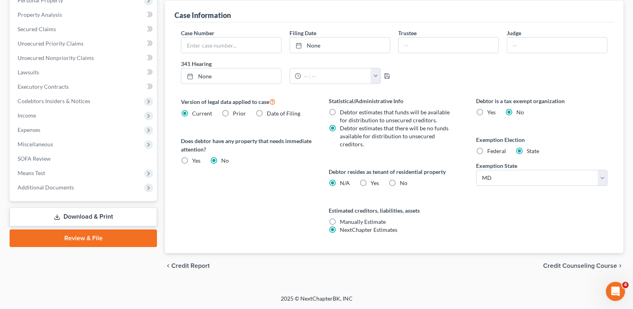
click at [117, 215] on link "Download & Print" at bounding box center [83, 216] width 147 height 19
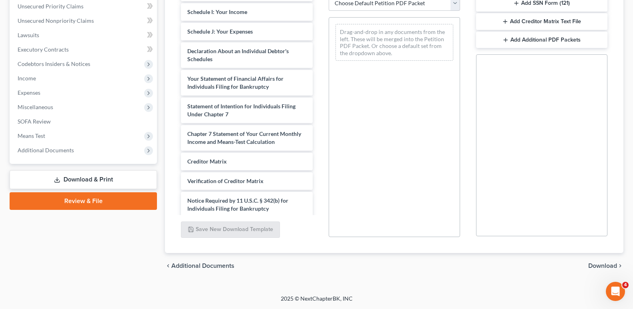
scroll to position [186, 0]
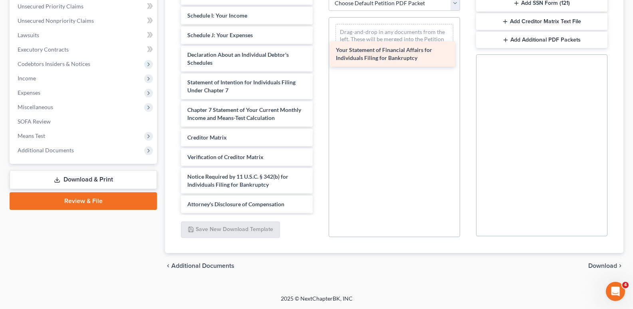
drag, startPoint x: 238, startPoint y: 83, endPoint x: 387, endPoint y: 48, distance: 152.7
click at [319, 48] on div "Your Statement of Financial Affairs for Individuals Filing for Bankruptcy Volun…" at bounding box center [247, 15] width 144 height 395
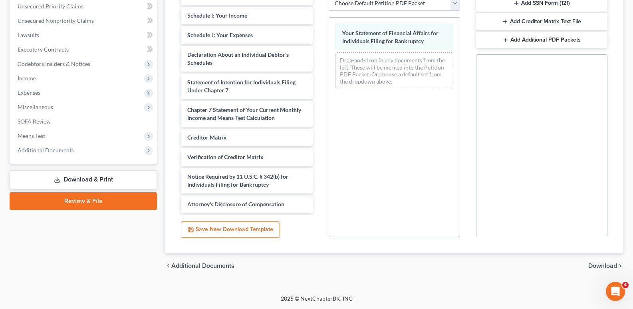
click at [608, 261] on div "chevron_left Additional Documents Download chevron_right" at bounding box center [394, 266] width 459 height 26
click at [598, 265] on span "Download" at bounding box center [603, 266] width 29 height 6
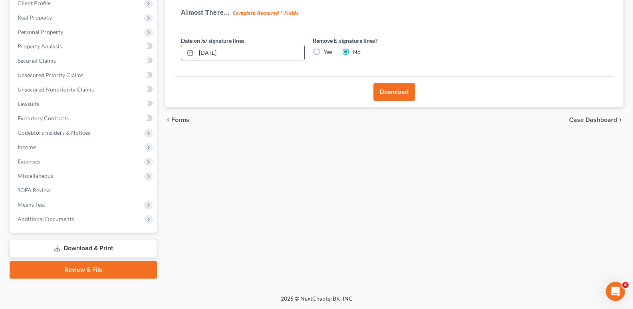
click at [213, 52] on input "[DATE]" at bounding box center [250, 52] width 108 height 15
type input "09/012/2025"
click at [390, 89] on button "Download" at bounding box center [395, 92] width 42 height 18
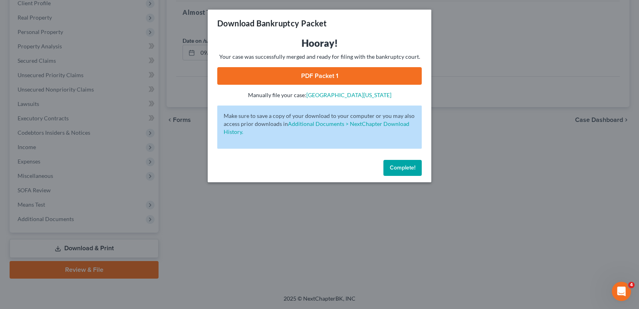
click at [347, 72] on link "PDF Packet 1" at bounding box center [319, 76] width 205 height 18
drag, startPoint x: 401, startPoint y: 169, endPoint x: 400, endPoint y: 165, distance: 4.0
click at [401, 168] on span "Complete!" at bounding box center [403, 167] width 26 height 7
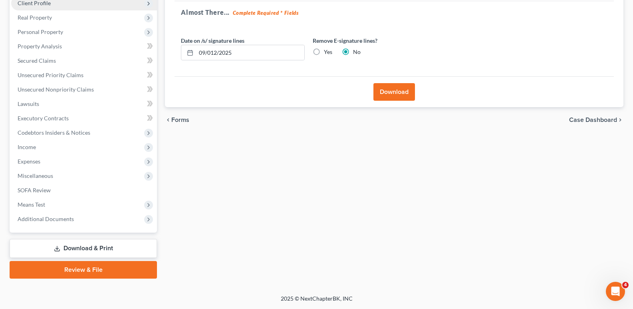
click at [44, 4] on span "Client Profile" at bounding box center [34, 3] width 33 height 7
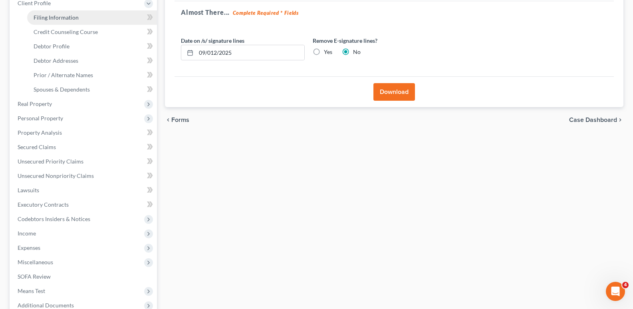
click at [52, 17] on span "Filing Information" at bounding box center [56, 17] width 45 height 7
select select "1"
select select "0"
select select "38"
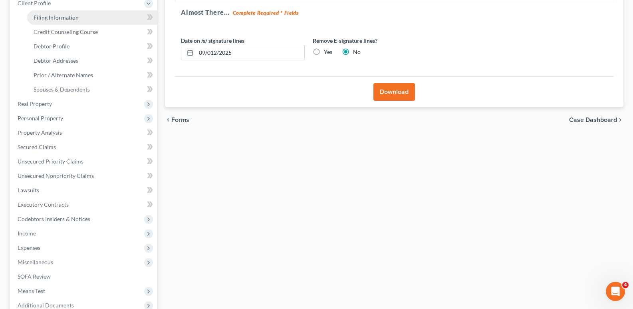
select select "0"
select select "21"
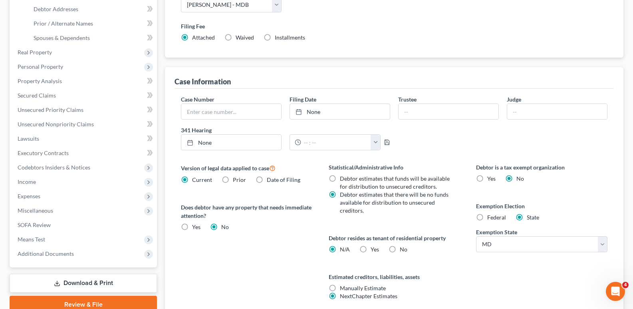
scroll to position [234, 0]
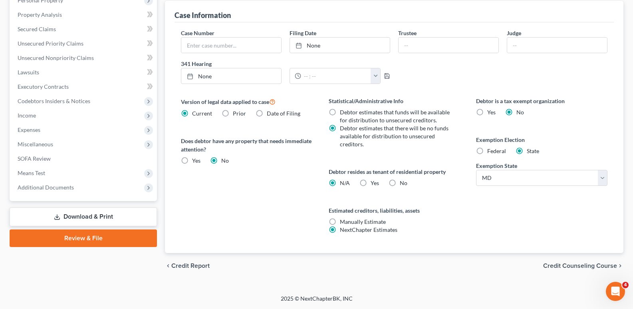
click at [71, 213] on link "Download & Print" at bounding box center [83, 216] width 147 height 19
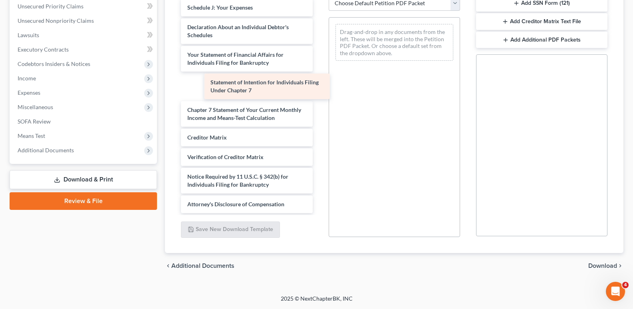
scroll to position [187, 0]
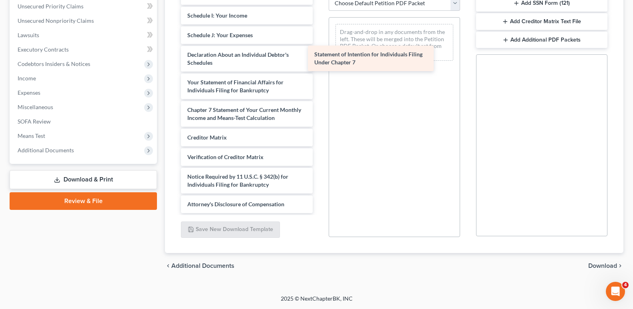
drag, startPoint x: 239, startPoint y: 80, endPoint x: 366, endPoint y: 52, distance: 130.1
click at [319, 52] on div "Statement of Intention for Individuals Filing Under Chapter 7 Voluntary Petitio…" at bounding box center [247, 15] width 144 height 395
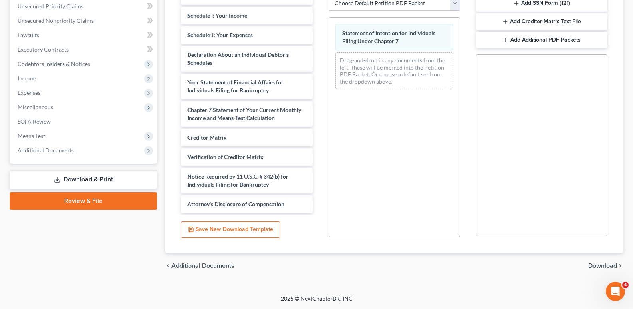
click at [600, 263] on span "Download" at bounding box center [603, 266] width 29 height 6
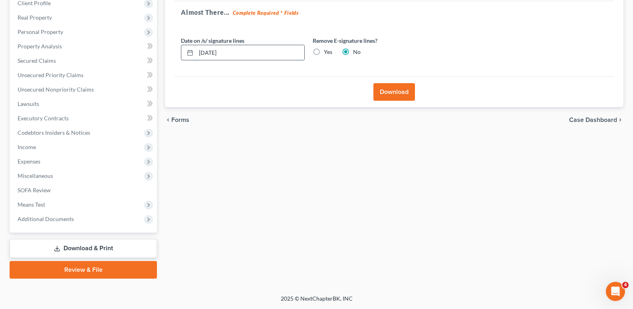
click at [210, 50] on input "[DATE]" at bounding box center [250, 52] width 108 height 15
type input "[DATE]"
click at [406, 89] on button "Download" at bounding box center [395, 92] width 42 height 18
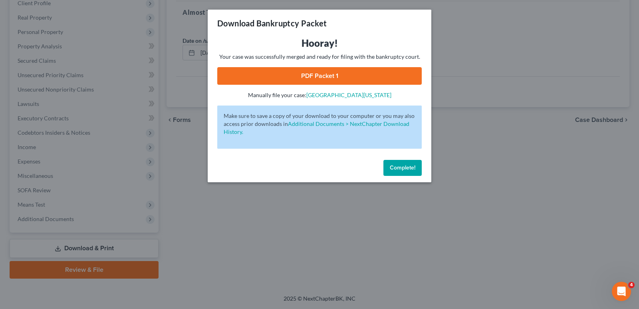
click at [346, 72] on link "PDF Packet 1" at bounding box center [319, 76] width 205 height 18
click at [412, 174] on button "Complete!" at bounding box center [403, 168] width 38 height 16
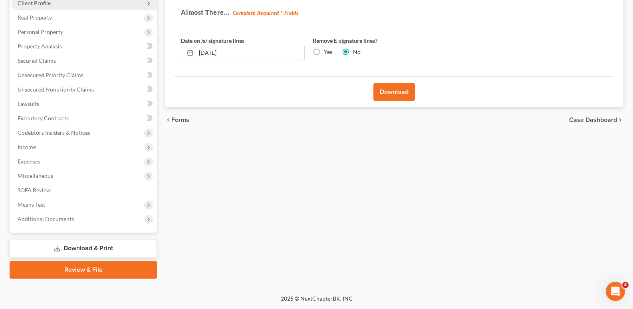
click at [47, 7] on span "Client Profile" at bounding box center [84, 3] width 146 height 14
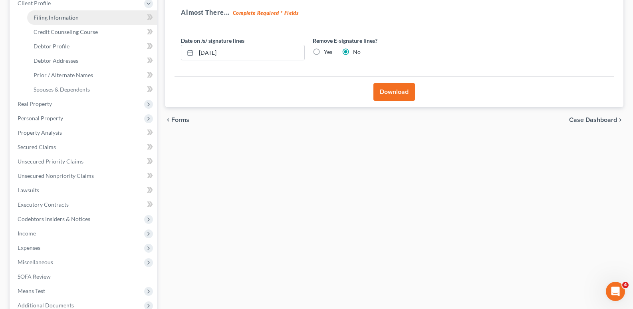
click at [58, 18] on span "Filing Information" at bounding box center [56, 17] width 45 height 7
select select "1"
select select "0"
select select "38"
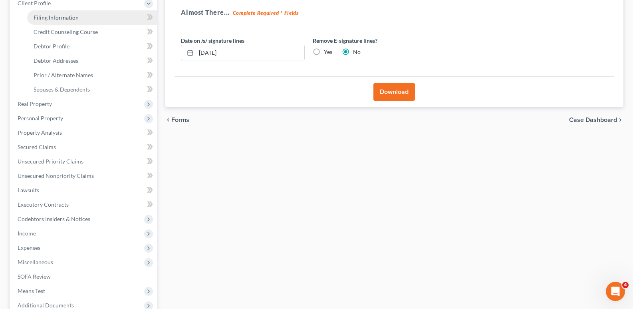
select select "0"
select select "21"
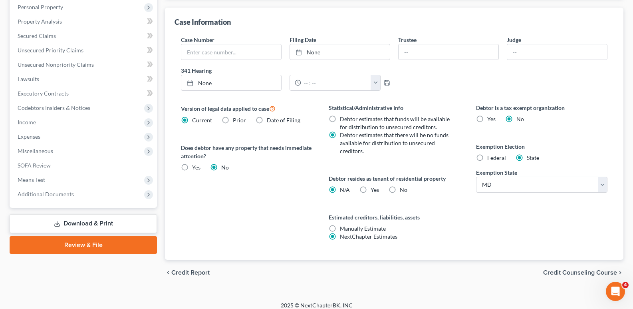
scroll to position [234, 0]
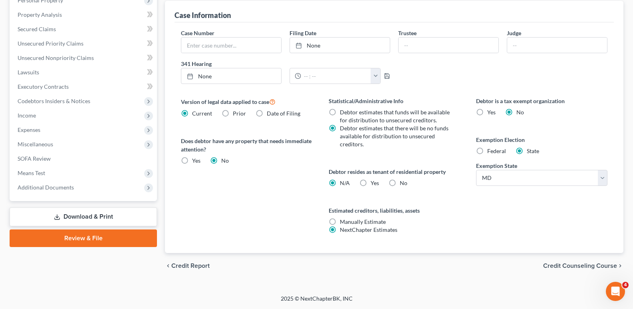
click at [105, 215] on link "Download & Print" at bounding box center [83, 216] width 147 height 19
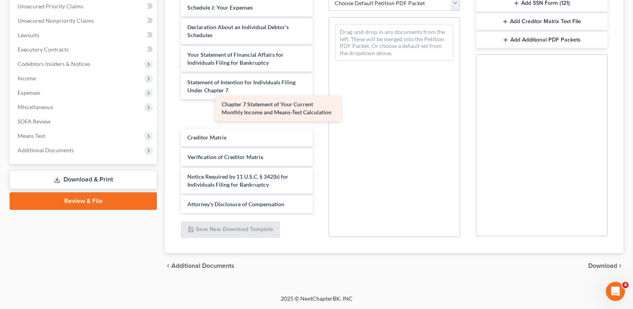
scroll to position [187, 0]
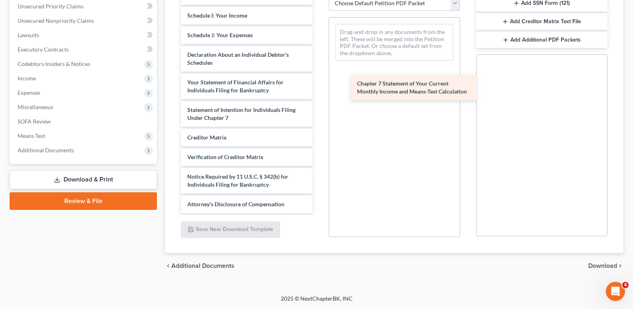
drag, startPoint x: 235, startPoint y: 118, endPoint x: 405, endPoint y: 92, distance: 171.8
click at [319, 92] on div "Chapter 7 Statement of Your Current Monthly Income and Means-Test Calculation V…" at bounding box center [247, 15] width 144 height 395
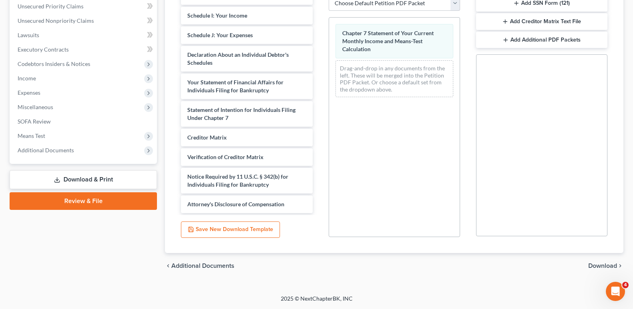
click at [597, 265] on span "Download" at bounding box center [603, 266] width 29 height 6
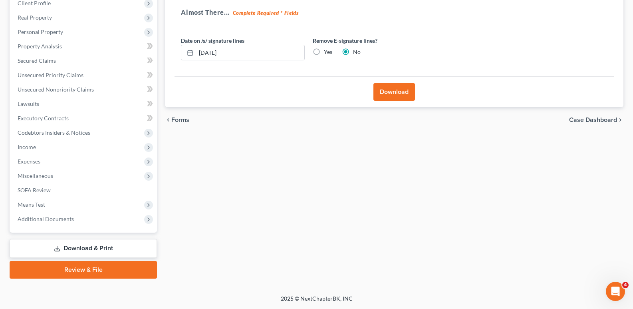
scroll to position [116, 0]
click at [210, 54] on input "[DATE]" at bounding box center [250, 52] width 108 height 15
type input "[DATE]"
click at [391, 94] on button "Download" at bounding box center [395, 92] width 42 height 18
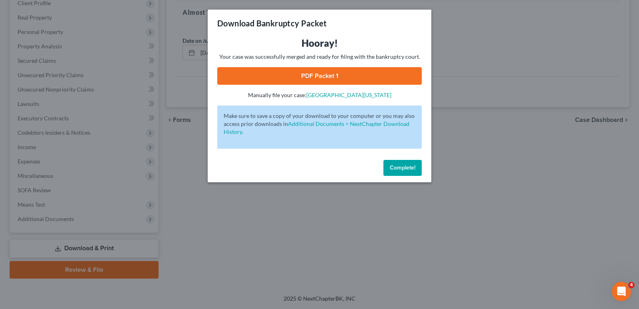
click at [331, 71] on link "PDF Packet 1" at bounding box center [319, 76] width 205 height 18
click at [400, 169] on span "Complete!" at bounding box center [403, 167] width 26 height 7
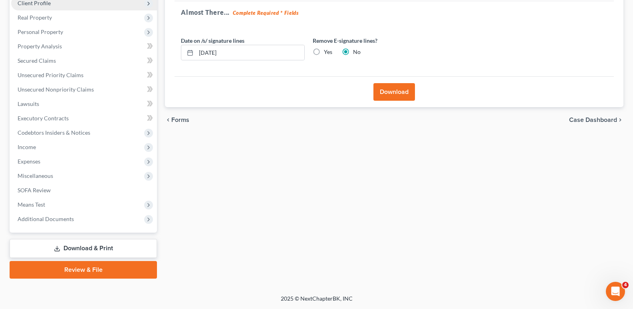
click at [43, 2] on span "Client Profile" at bounding box center [34, 3] width 33 height 7
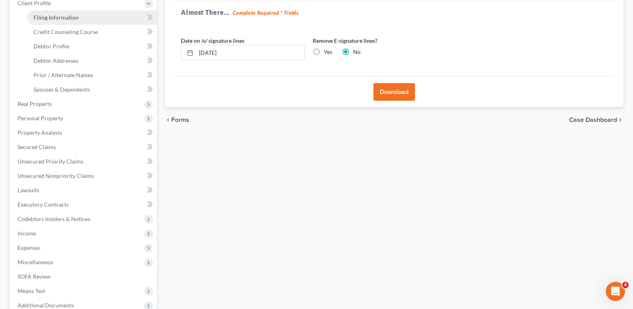
click at [52, 18] on span "Filing Information" at bounding box center [56, 17] width 45 height 7
select select "1"
select select "0"
select select "38"
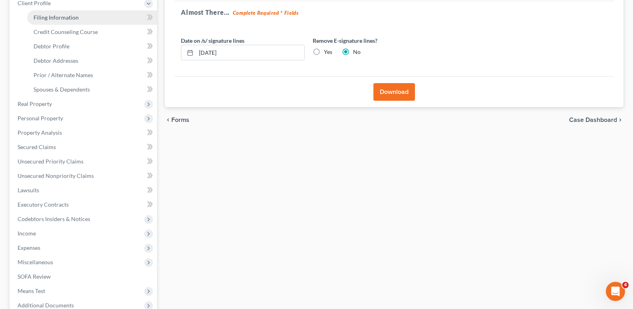
select select "0"
select select "21"
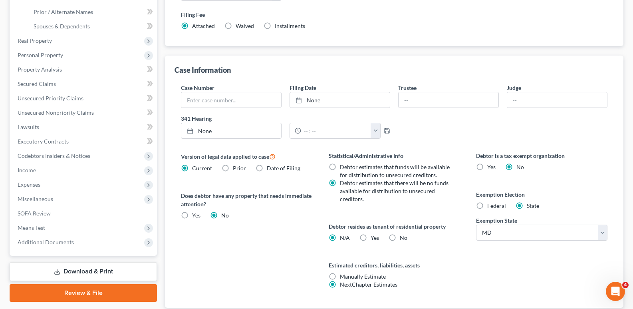
scroll to position [234, 0]
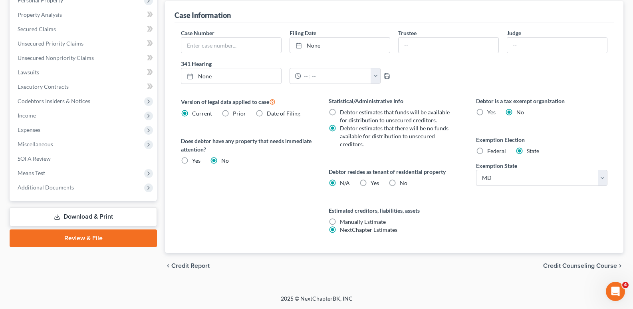
click at [80, 217] on link "Download & Print" at bounding box center [83, 216] width 147 height 19
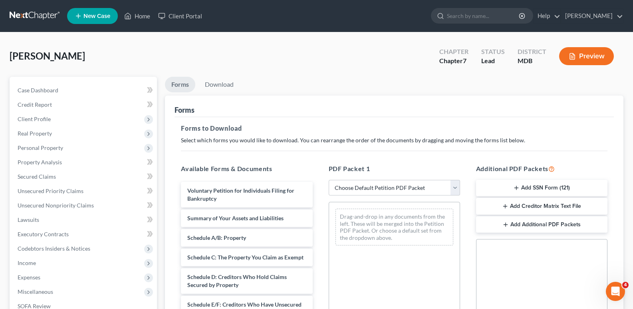
click at [536, 188] on button "Add SSN Form (121)" at bounding box center [541, 188] width 131 height 17
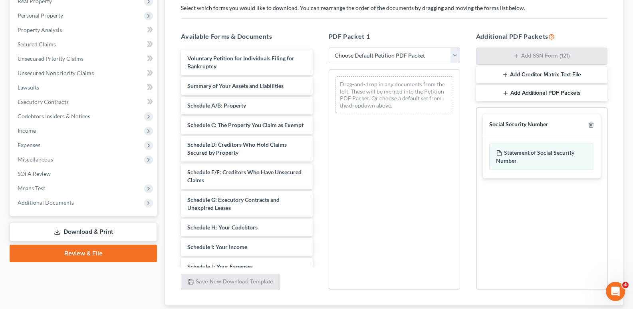
scroll to position [150, 0]
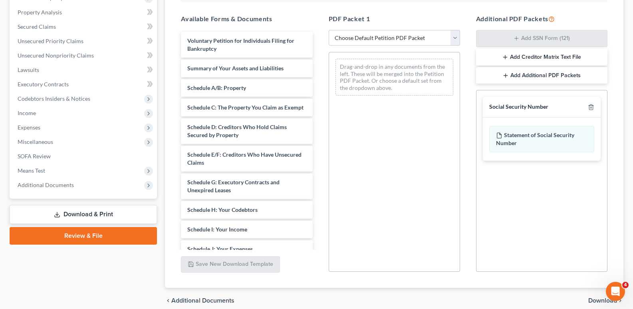
click at [598, 298] on span "Download" at bounding box center [603, 300] width 29 height 6
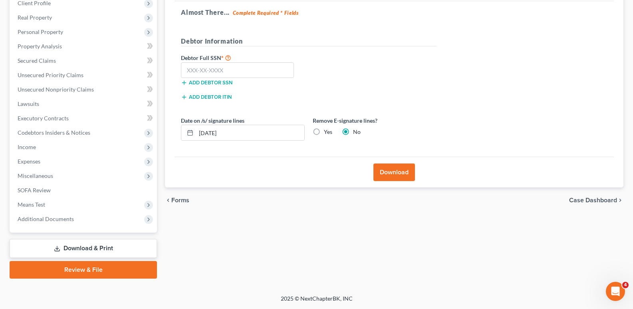
scroll to position [116, 0]
click at [209, 73] on input "text" at bounding box center [237, 70] width 113 height 16
type input "578-17-7361"
click at [209, 134] on input "[DATE]" at bounding box center [250, 132] width 108 height 15
type input "[DATE]"
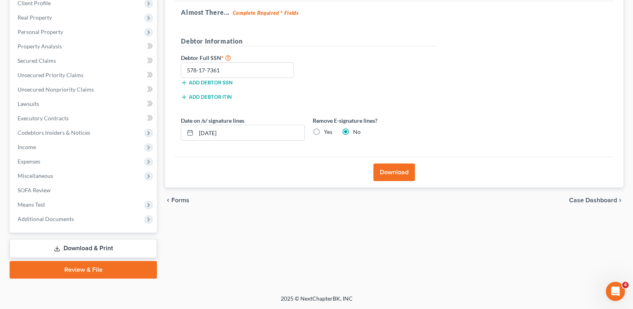
click at [399, 170] on button "Download" at bounding box center [395, 172] width 42 height 18
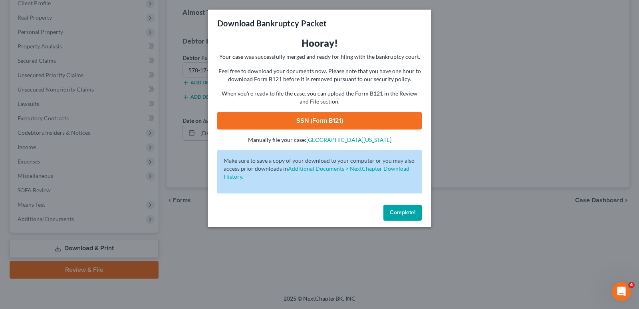
click at [320, 117] on link "SSN (Form B121)" at bounding box center [319, 121] width 205 height 18
click at [408, 214] on span "Complete!" at bounding box center [403, 212] width 26 height 7
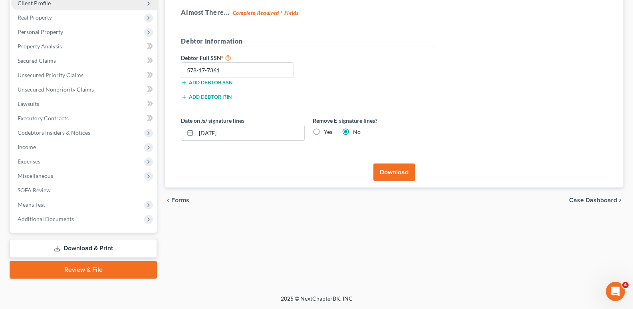
click at [42, 4] on span "Client Profile" at bounding box center [34, 3] width 33 height 7
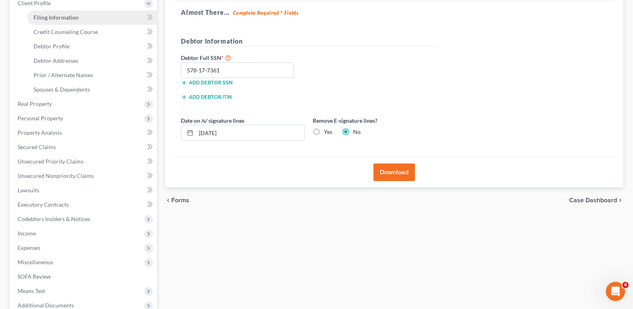
click at [74, 20] on span "Filing Information" at bounding box center [56, 17] width 45 height 7
select select "1"
select select "0"
select select "38"
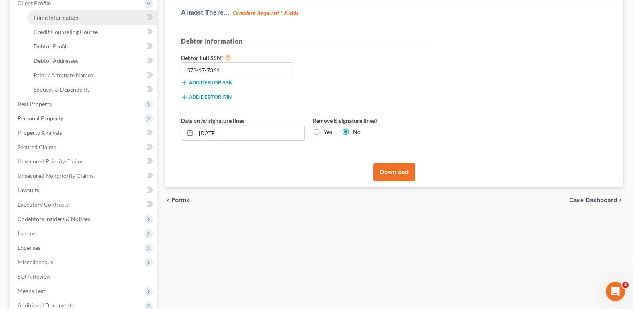
select select "0"
select select "21"
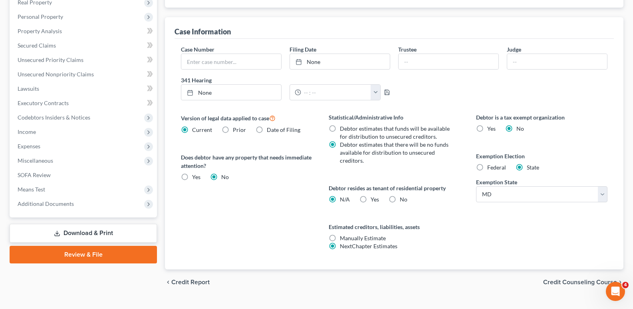
scroll to position [215, 0]
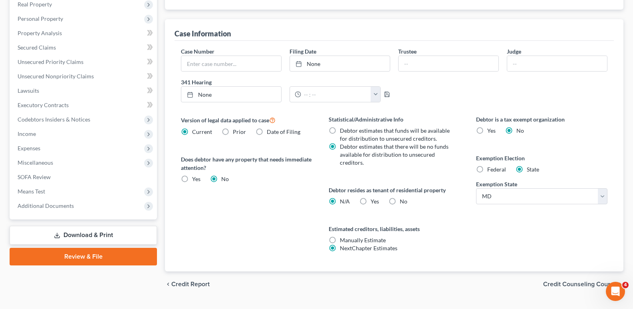
click at [86, 239] on link "Download & Print" at bounding box center [83, 235] width 147 height 19
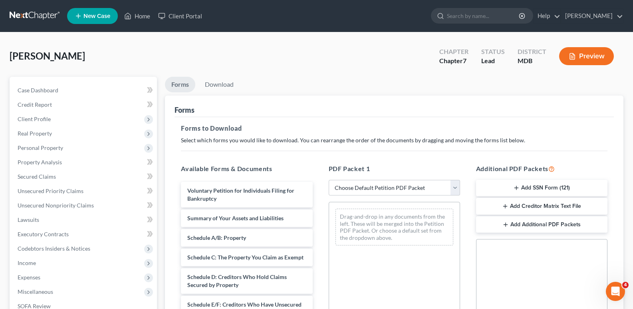
click at [521, 206] on button "Add Creditor Matrix Text File" at bounding box center [541, 206] width 131 height 17
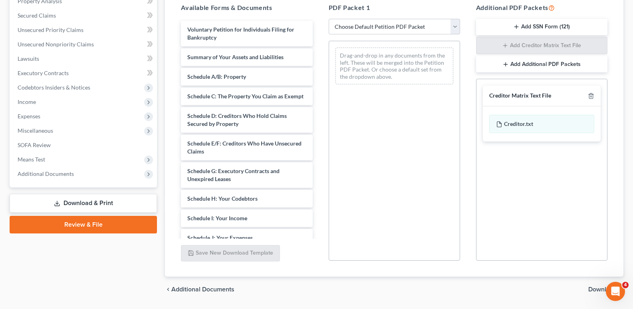
scroll to position [184, 0]
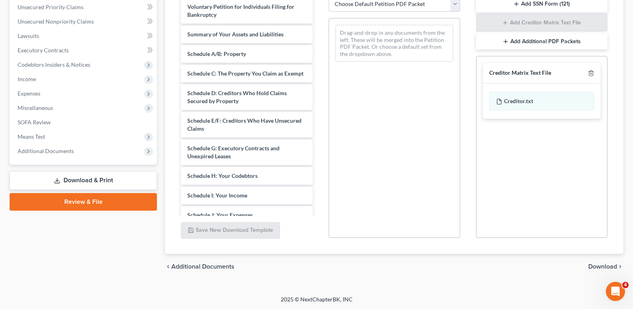
click at [602, 265] on span "Download" at bounding box center [603, 266] width 29 height 6
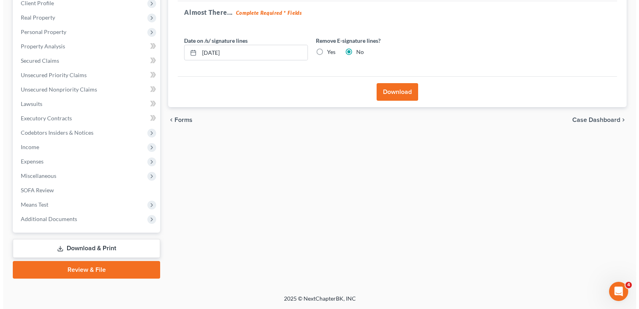
scroll to position [116, 0]
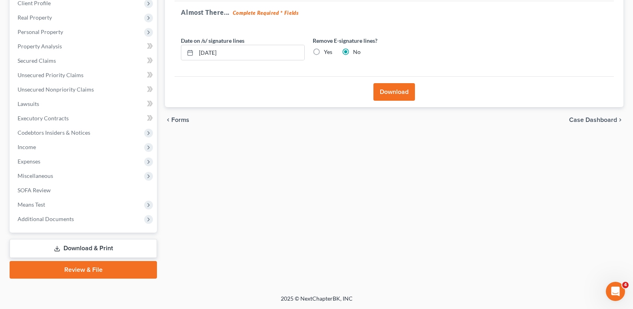
click at [390, 95] on button "Download" at bounding box center [395, 92] width 42 height 18
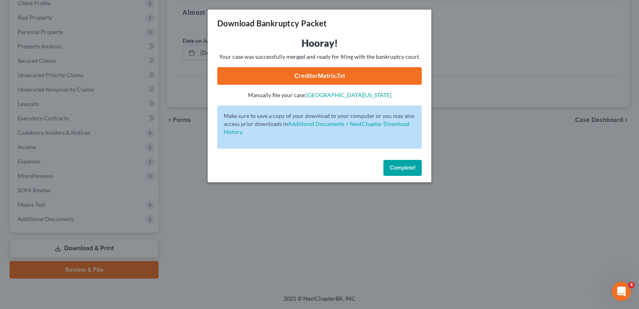
click at [374, 78] on link "CreditorMatrix.txt" at bounding box center [319, 76] width 205 height 18
